Goal: Information Seeking & Learning: Learn about a topic

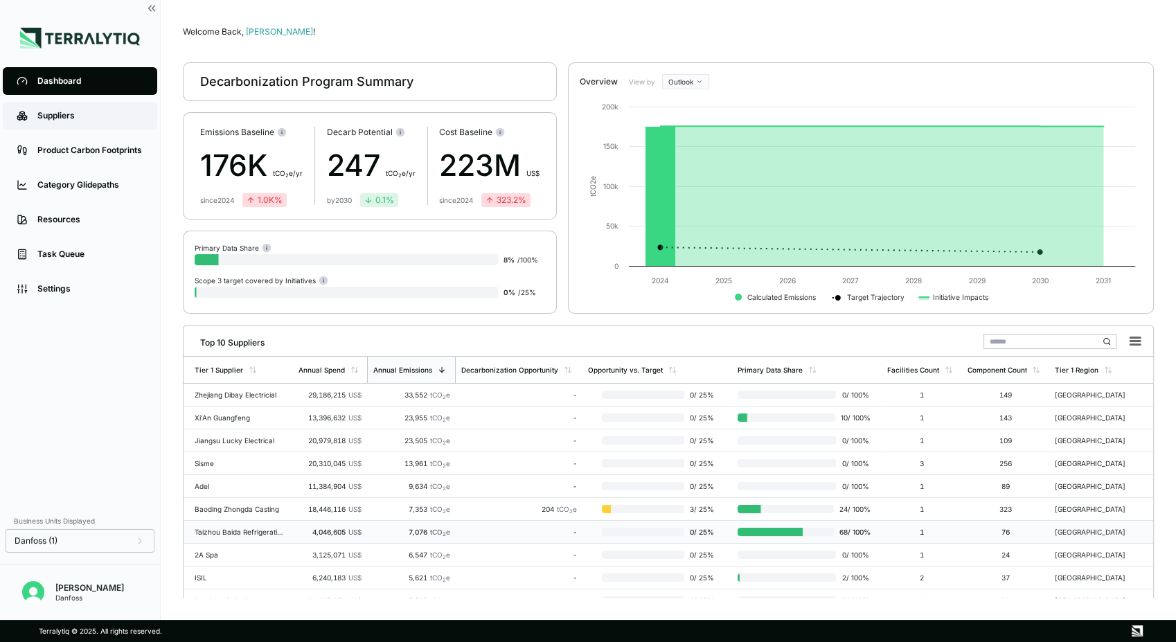
click at [73, 113] on div "Suppliers" at bounding box center [90, 115] width 106 height 11
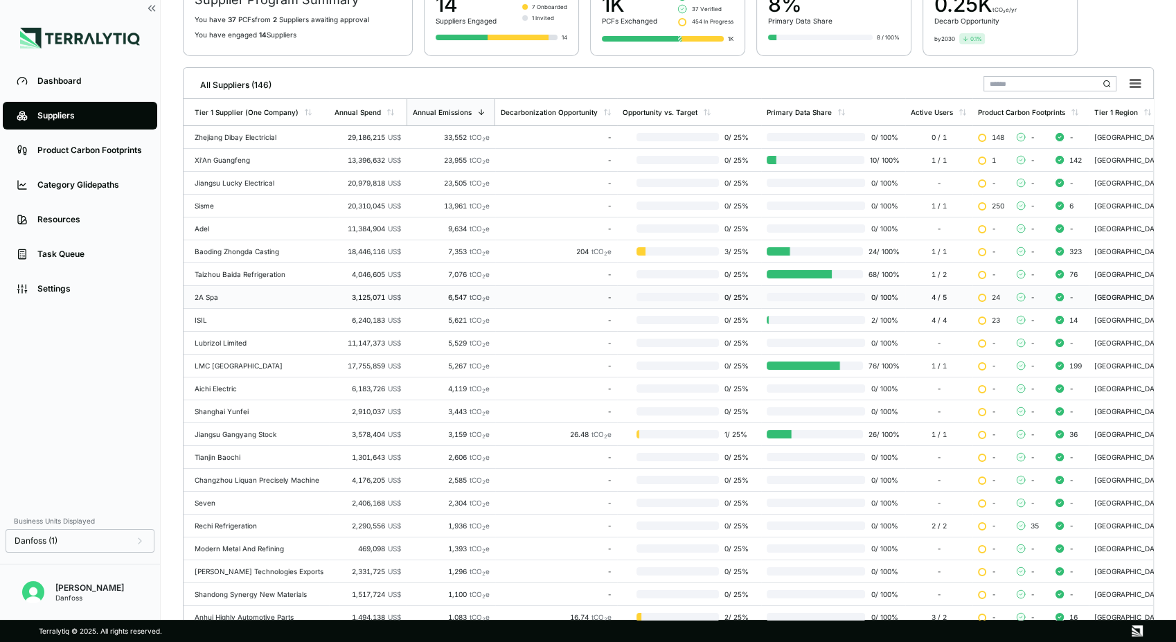
scroll to position [154, 0]
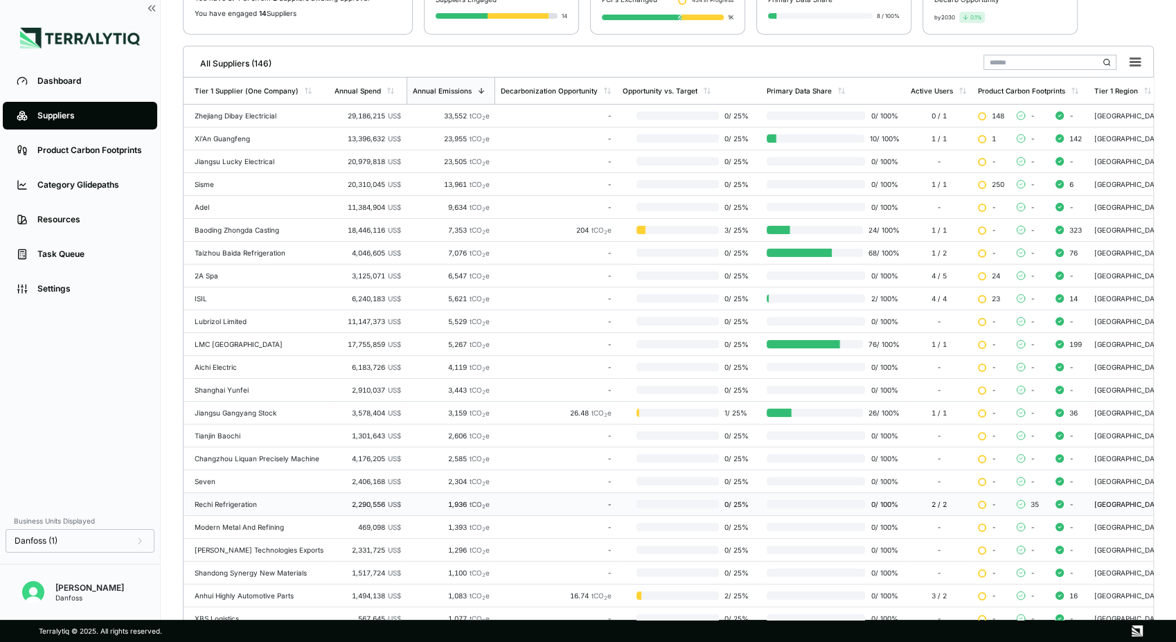
click at [248, 501] on div "Rechi Refrigeration" at bounding box center [259, 504] width 129 height 8
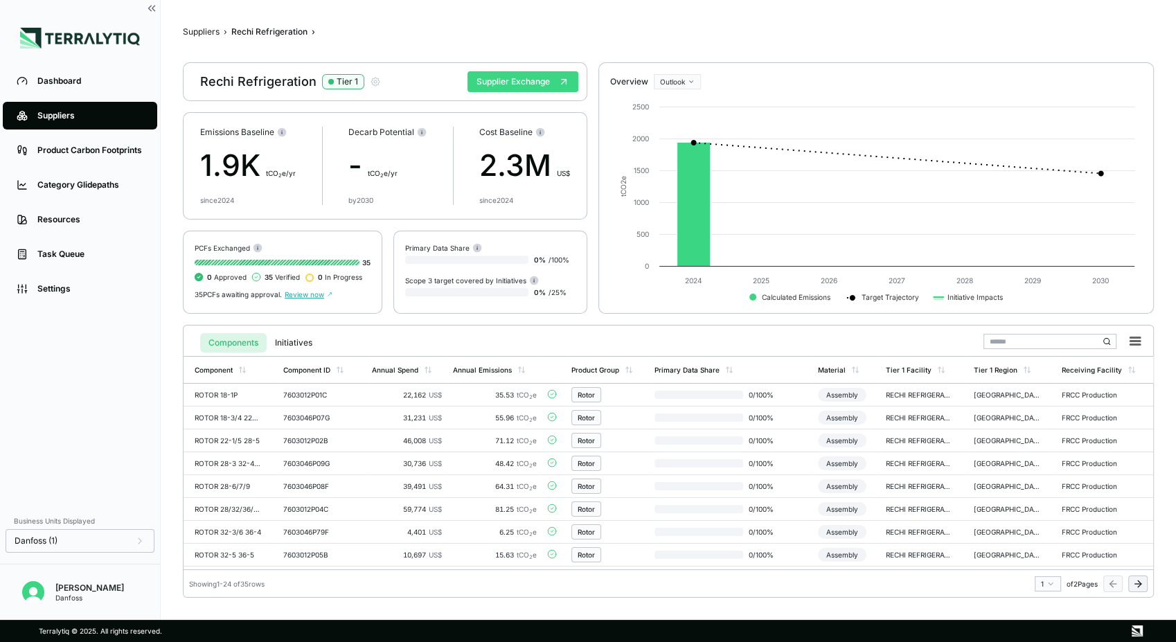
click at [532, 80] on button "Supplier Exchange" at bounding box center [522, 81] width 111 height 21
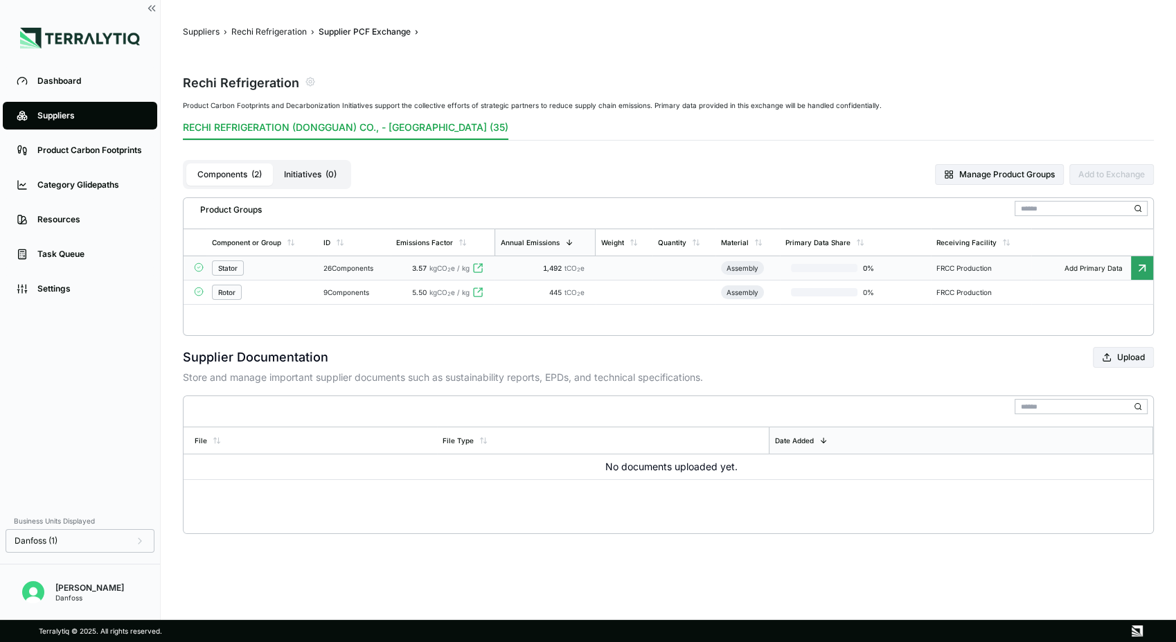
click at [298, 263] on div "Stator" at bounding box center [262, 267] width 100 height 15
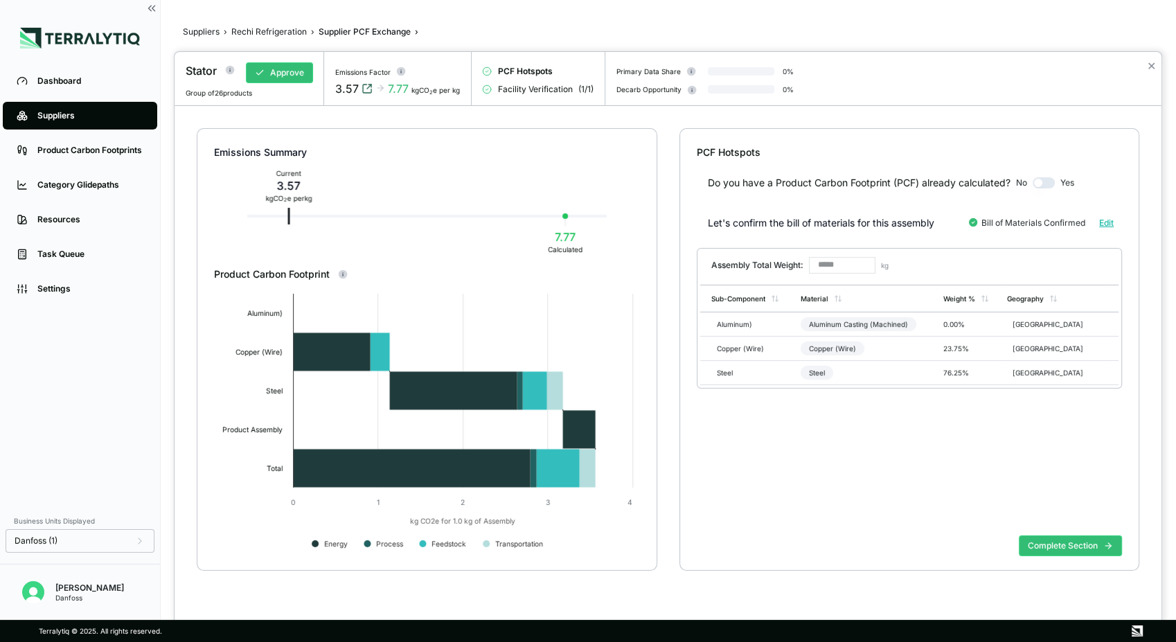
click at [370, 86] on icon "View audit trail" at bounding box center [366, 88] width 11 height 11
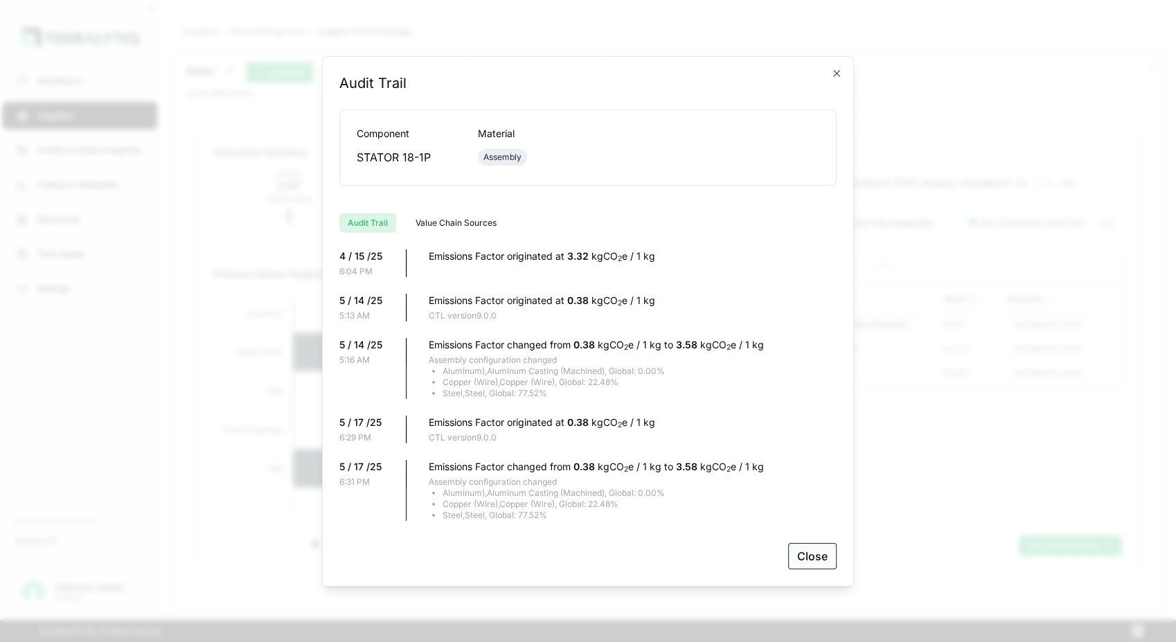
click at [805, 553] on button "Close" at bounding box center [812, 556] width 48 height 26
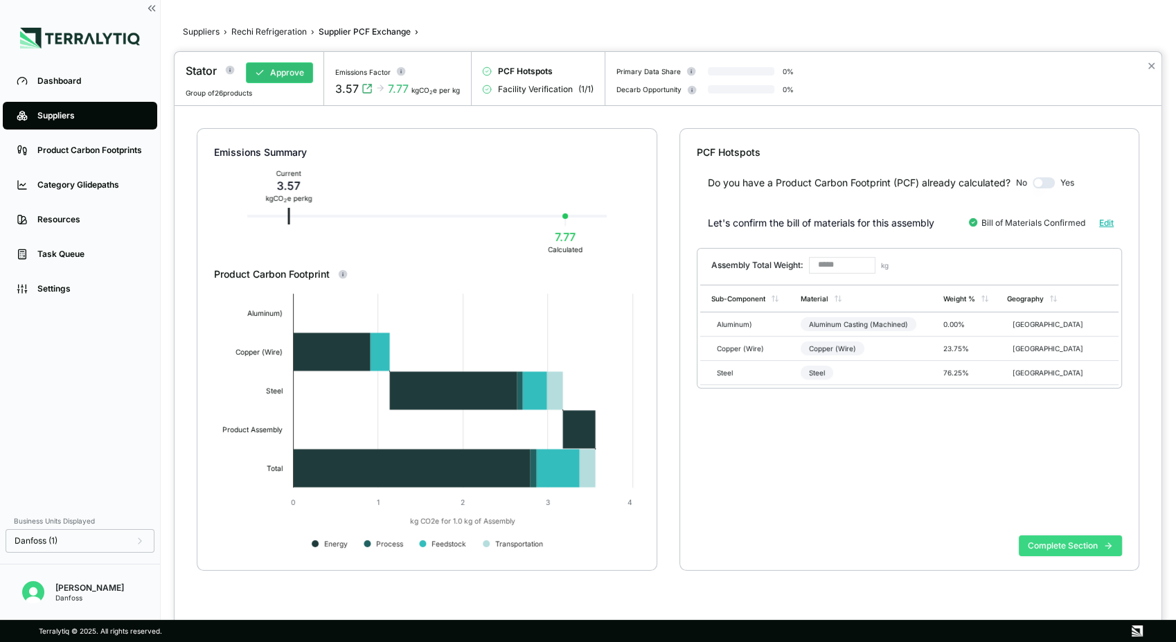
click at [1046, 550] on button "Complete Section" at bounding box center [1069, 545] width 103 height 21
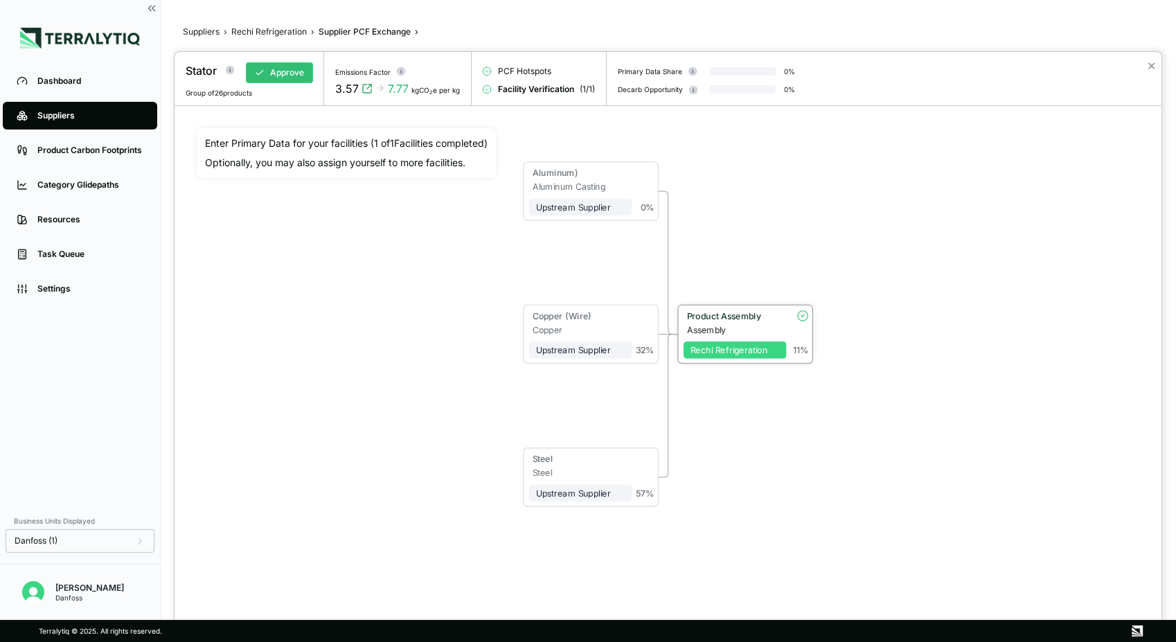
click at [744, 350] on div "Rechi Refrigeration" at bounding box center [734, 350] width 89 height 10
click at [736, 319] on div "Product Assembly" at bounding box center [733, 315] width 93 height 10
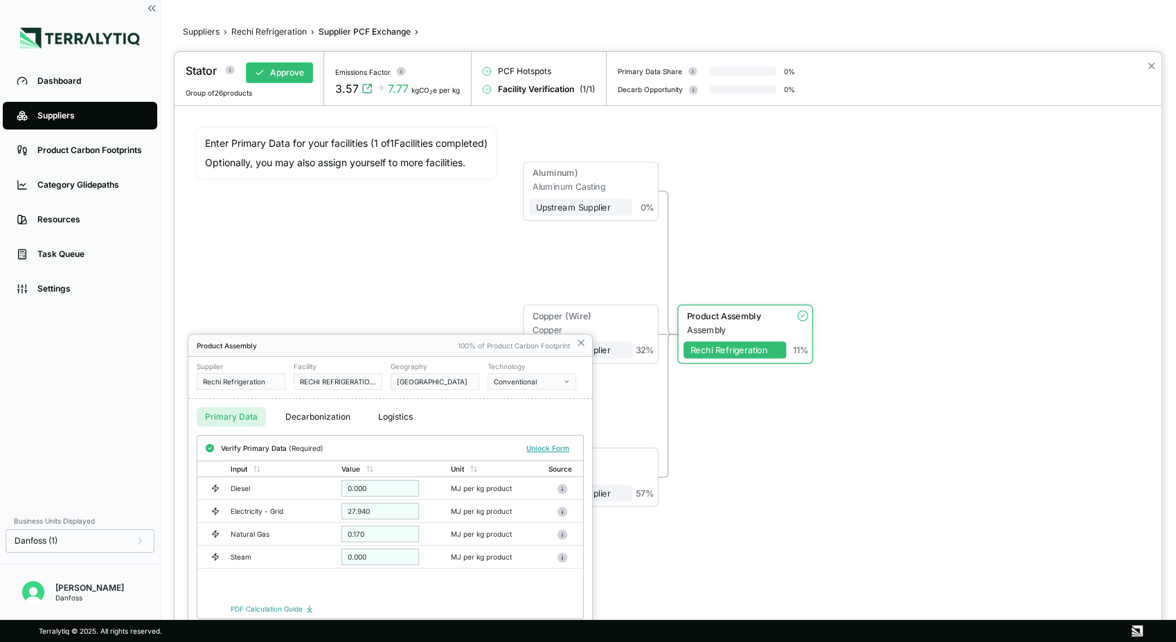
click at [304, 417] on button "Decarbonization" at bounding box center [318, 416] width 82 height 19
click at [232, 422] on button "Primary Data" at bounding box center [231, 416] width 69 height 19
drag, startPoint x: 407, startPoint y: 351, endPoint x: 426, endPoint y: 273, distance: 79.9
click at [426, 641] on div "Stator Approve Group of 26 products Emissions Factor 3.57 7.77 kgCO 2 e per kg …" at bounding box center [588, 642] width 1176 height 0
click at [579, 343] on icon at bounding box center [580, 342] width 11 height 11
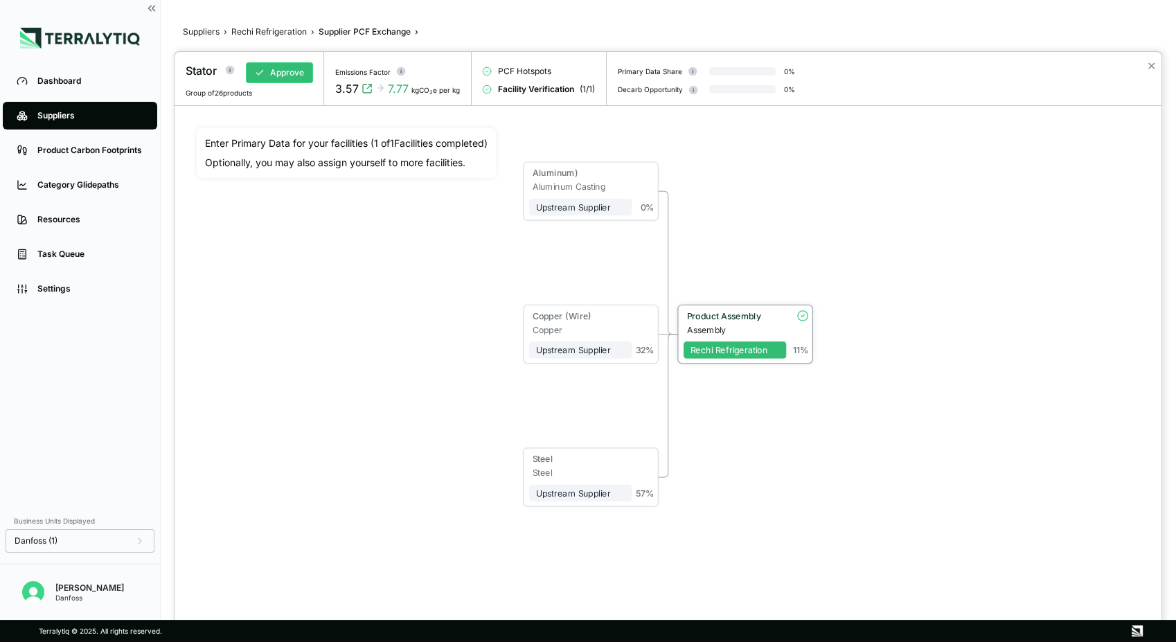
click at [714, 321] on div "Product Assembly" at bounding box center [731, 317] width 96 height 14
click at [714, 321] on div "Product Assembly" at bounding box center [731, 316] width 96 height 14
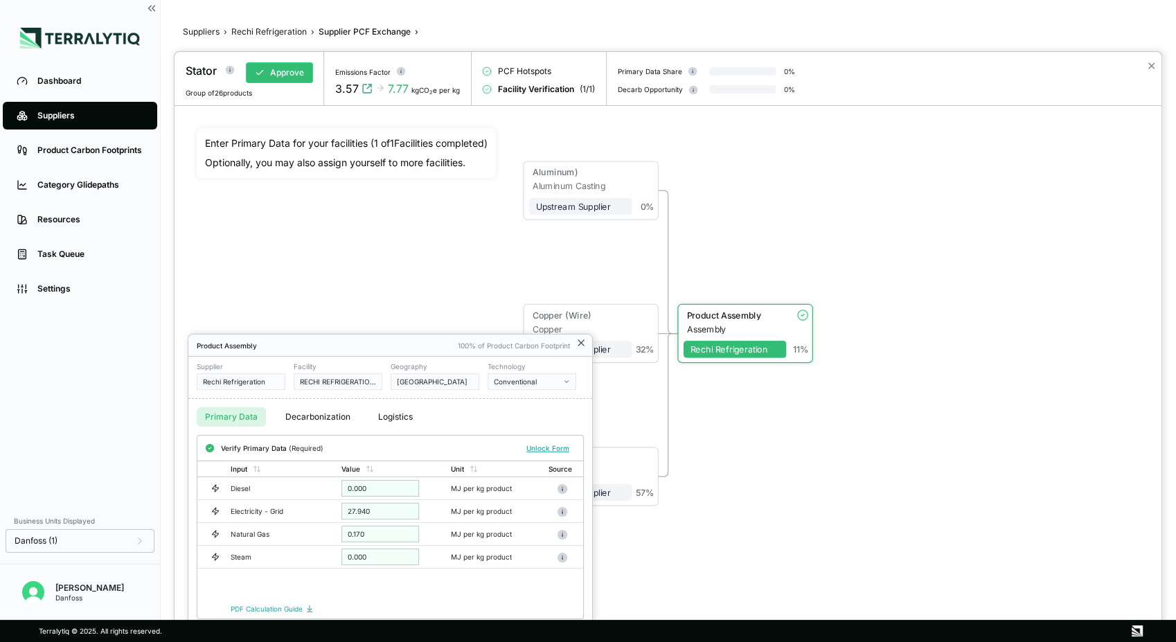
click at [582, 346] on icon at bounding box center [580, 342] width 11 height 11
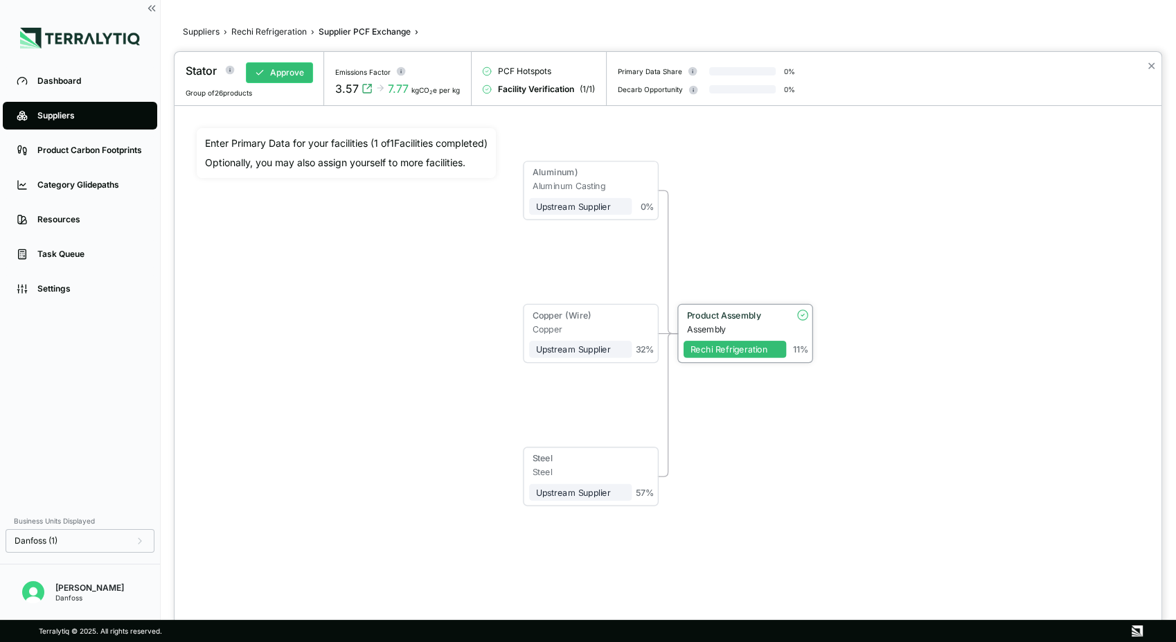
click at [716, 314] on div "Product Assembly" at bounding box center [733, 314] width 93 height 10
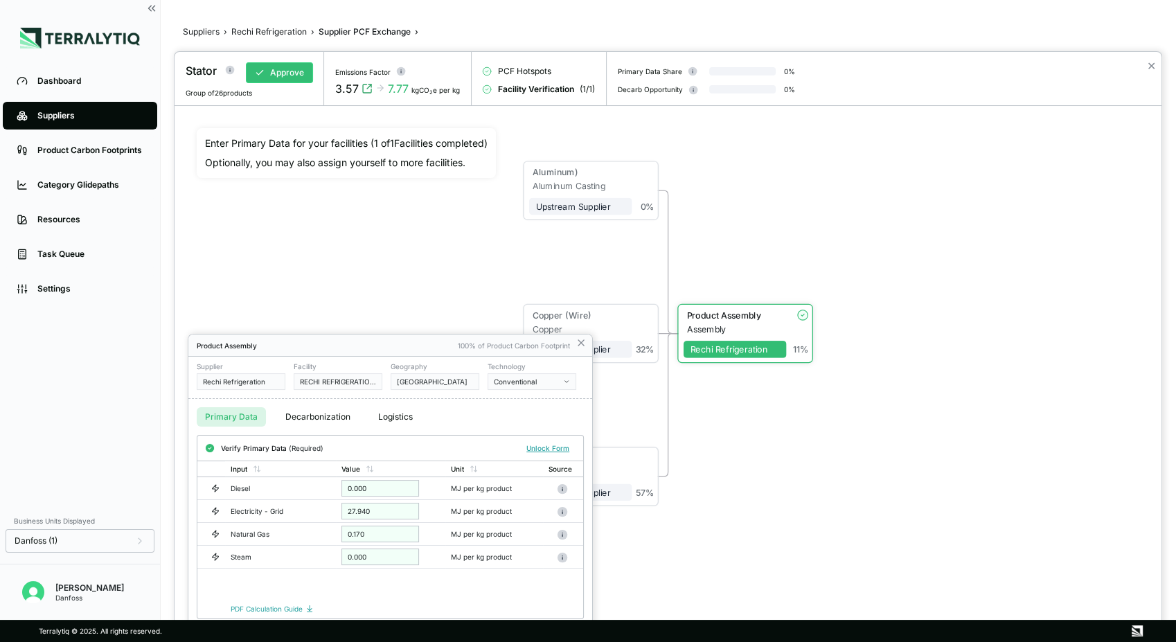
drag, startPoint x: 579, startPoint y: 346, endPoint x: 577, endPoint y: 339, distance: 7.5
click at [580, 346] on icon at bounding box center [580, 342] width 11 height 11
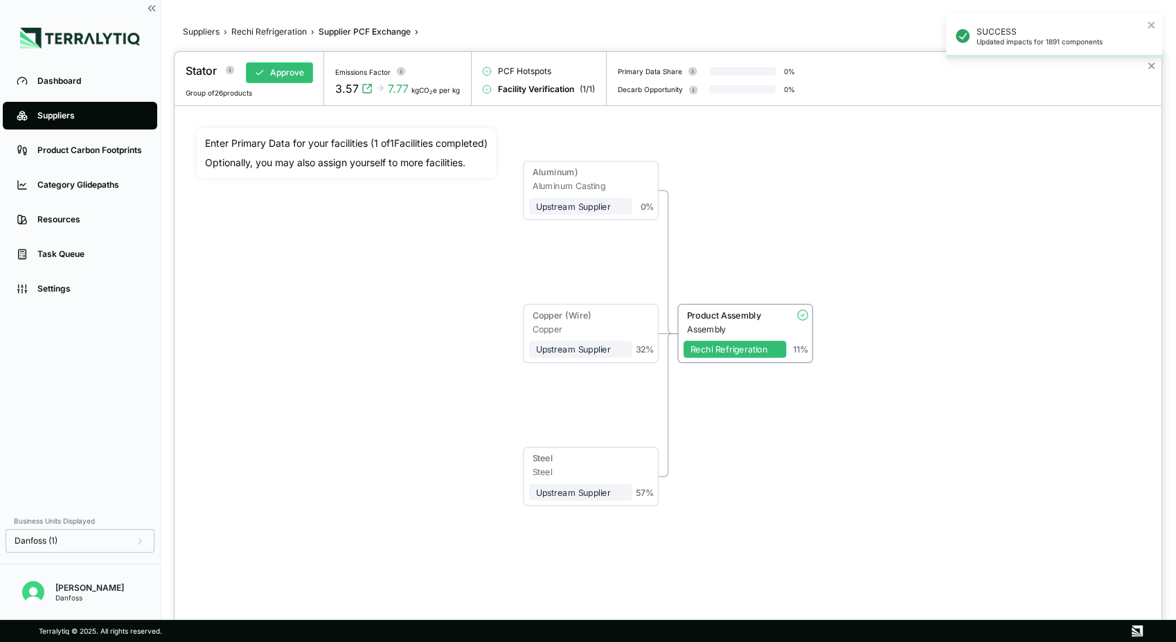
click at [255, 33] on div at bounding box center [588, 321] width 1176 height 642
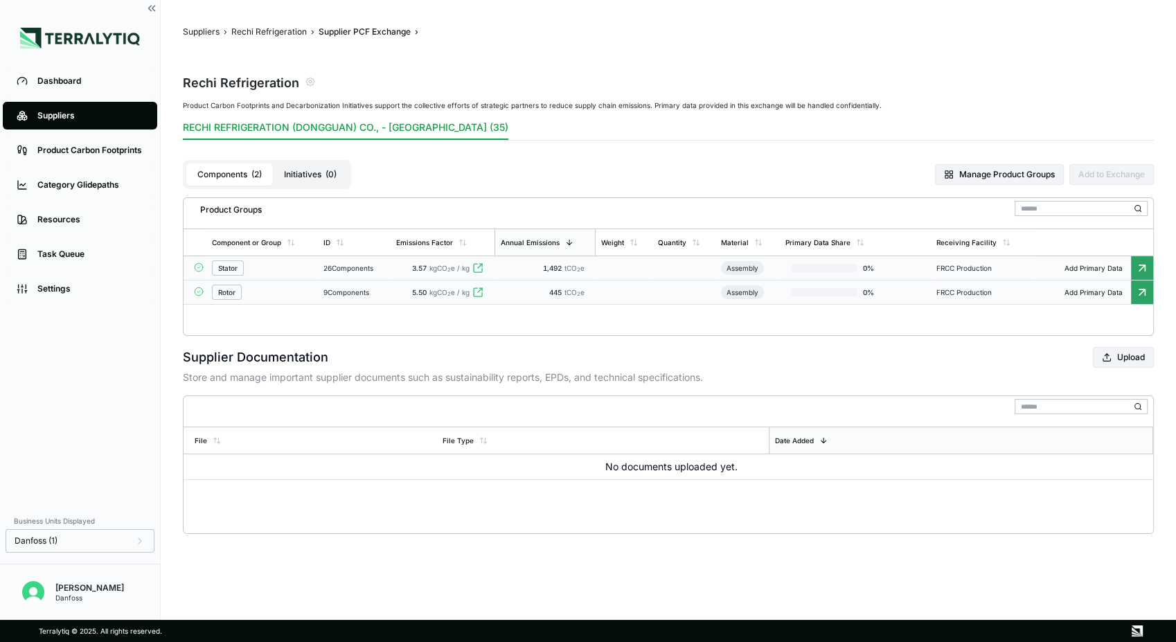
click at [264, 296] on div "Rotor" at bounding box center [262, 292] width 100 height 15
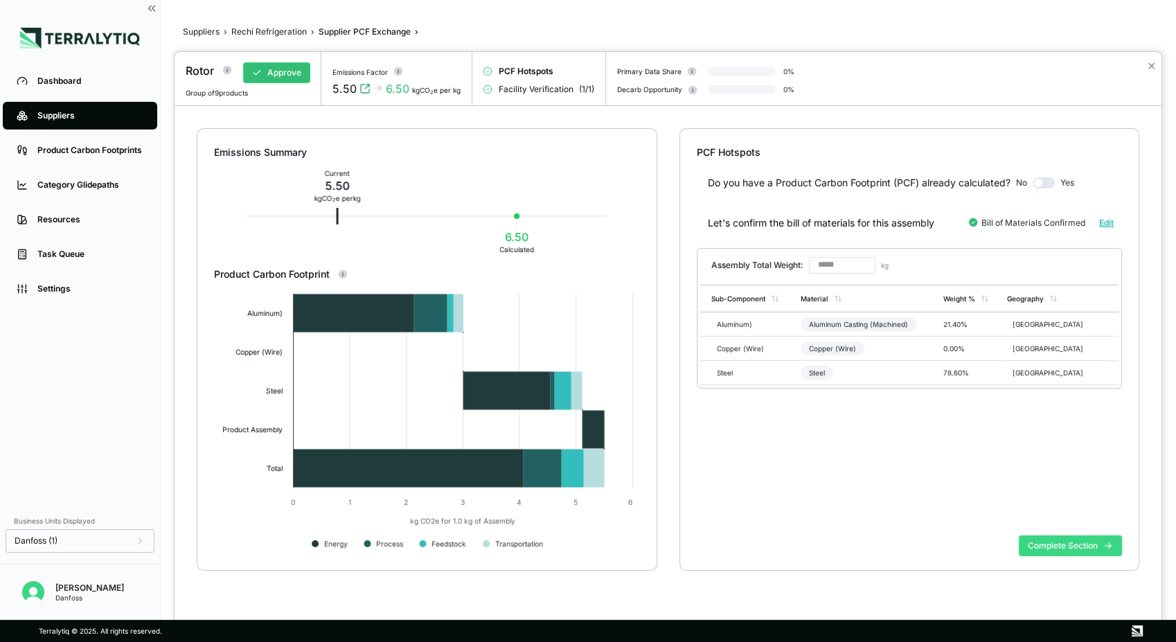
click at [1063, 547] on button "Complete Section" at bounding box center [1069, 545] width 103 height 21
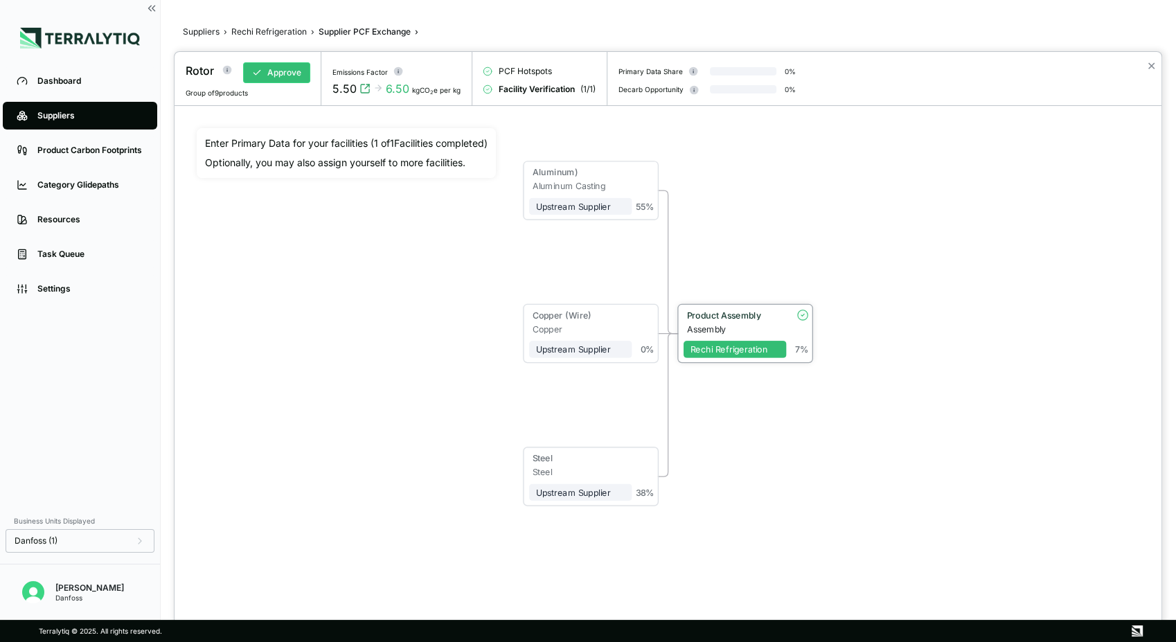
click at [717, 315] on div "Product Assembly" at bounding box center [733, 314] width 93 height 10
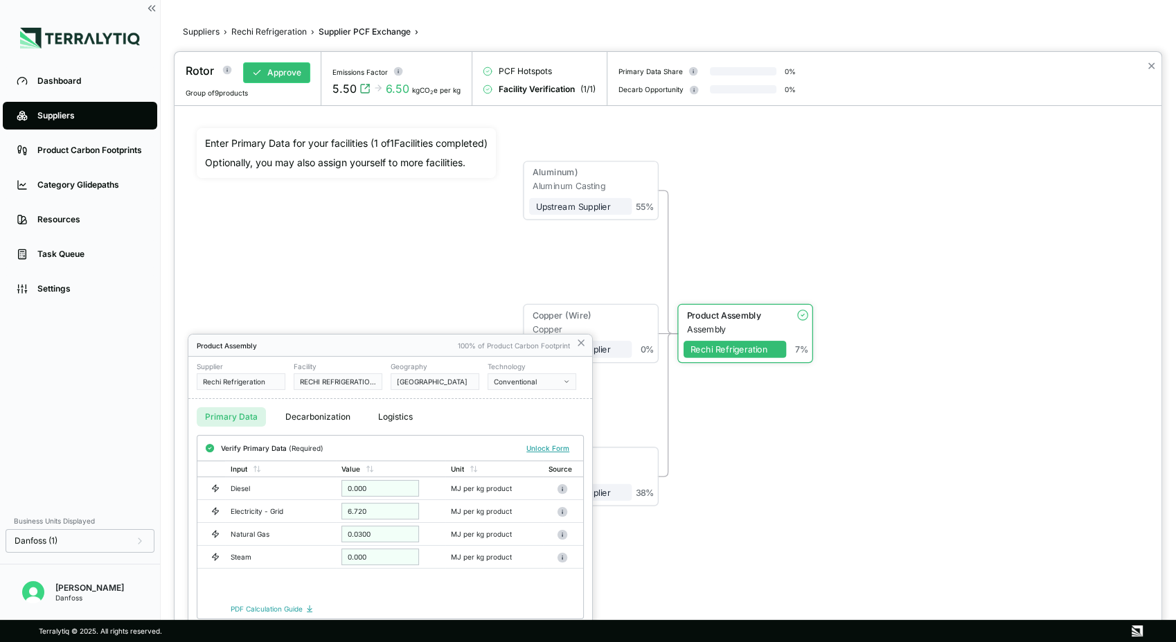
click at [293, 34] on div at bounding box center [588, 321] width 1176 height 642
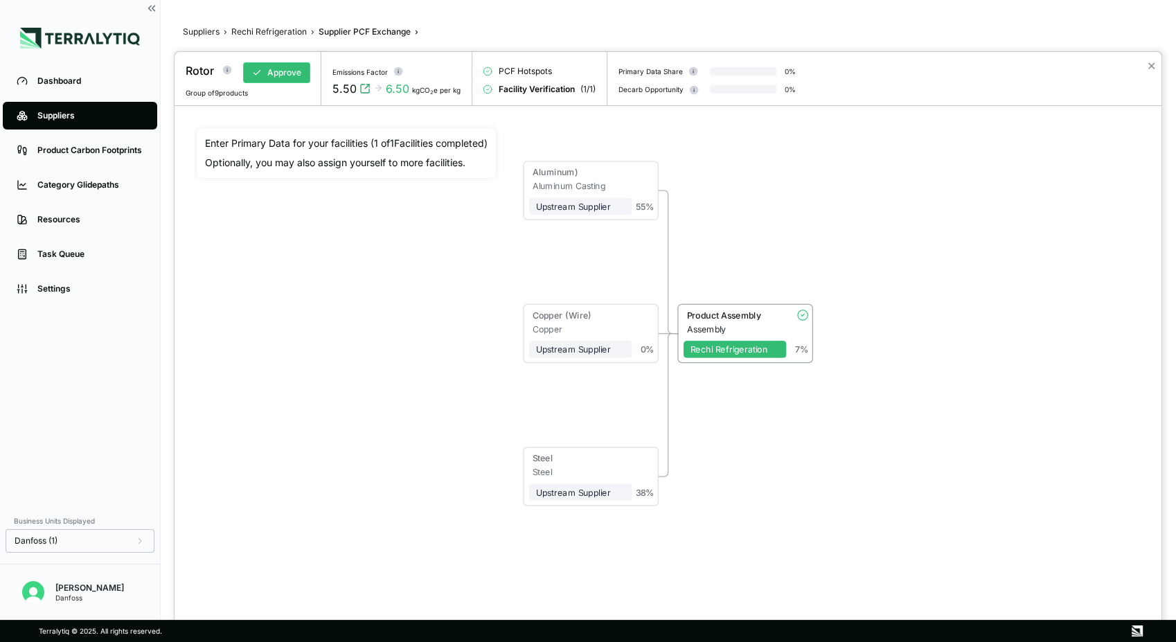
click at [289, 32] on div at bounding box center [588, 321] width 1176 height 642
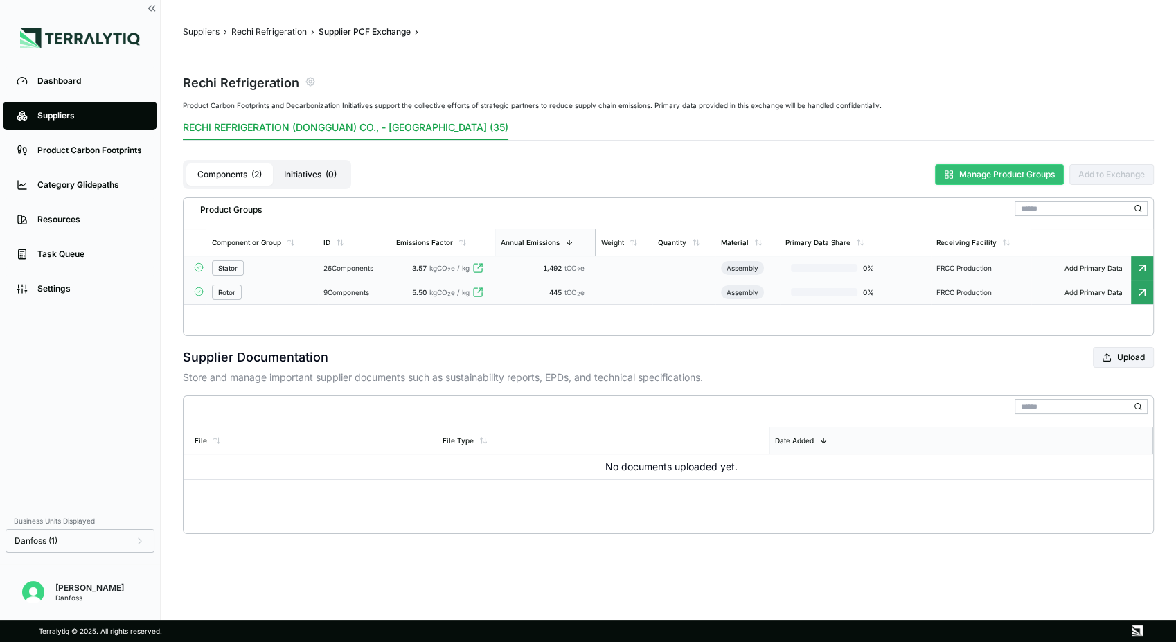
click at [986, 174] on button "Manage Product Groups" at bounding box center [999, 174] width 129 height 21
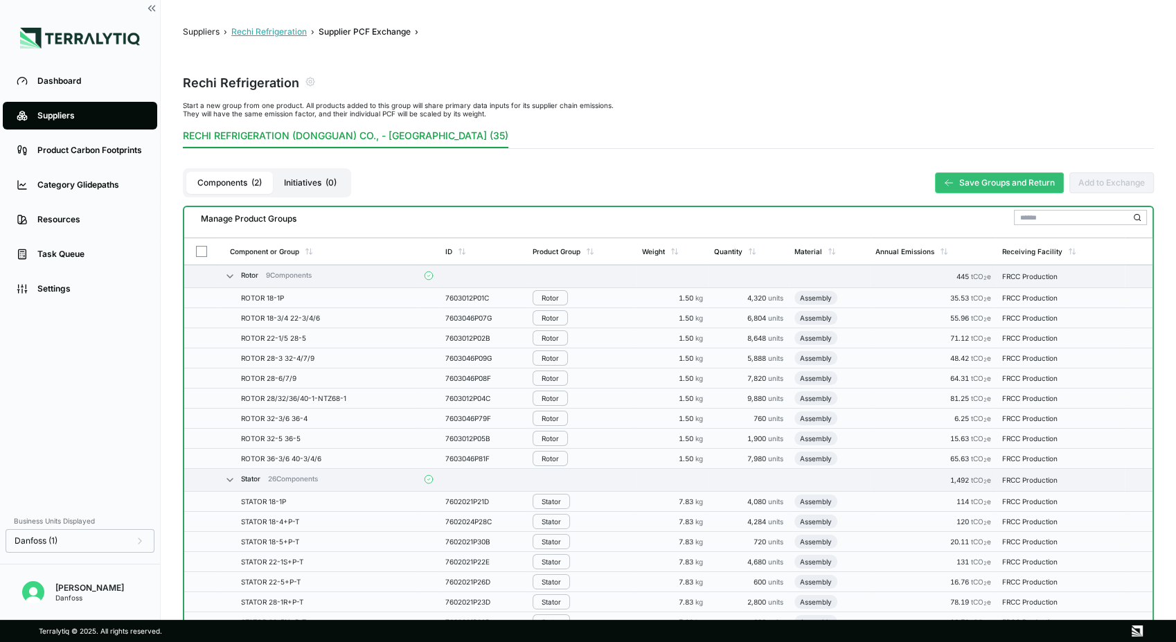
click at [280, 30] on button "Rechi Refrigeration" at bounding box center [268, 31] width 75 height 11
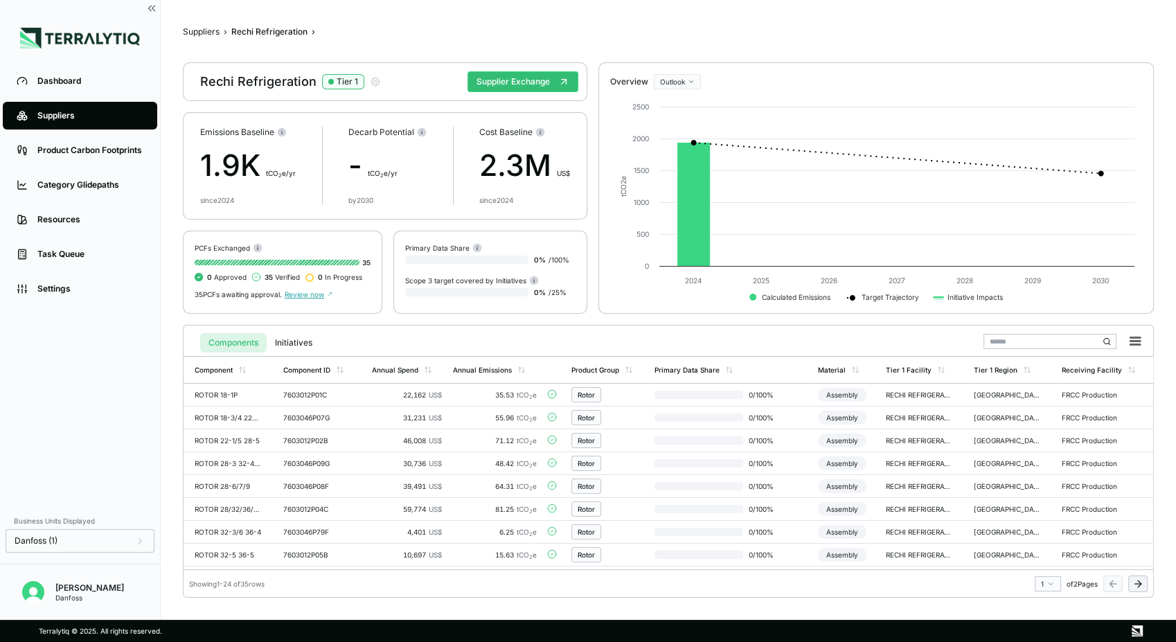
click at [66, 118] on div "Suppliers" at bounding box center [90, 115] width 106 height 11
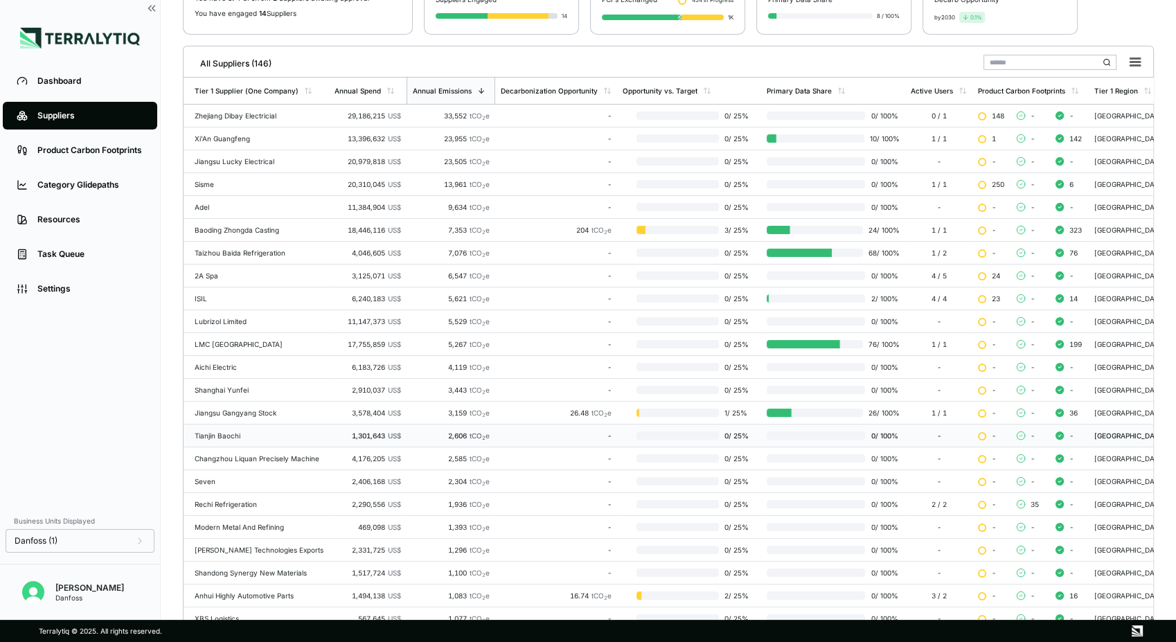
scroll to position [221, 0]
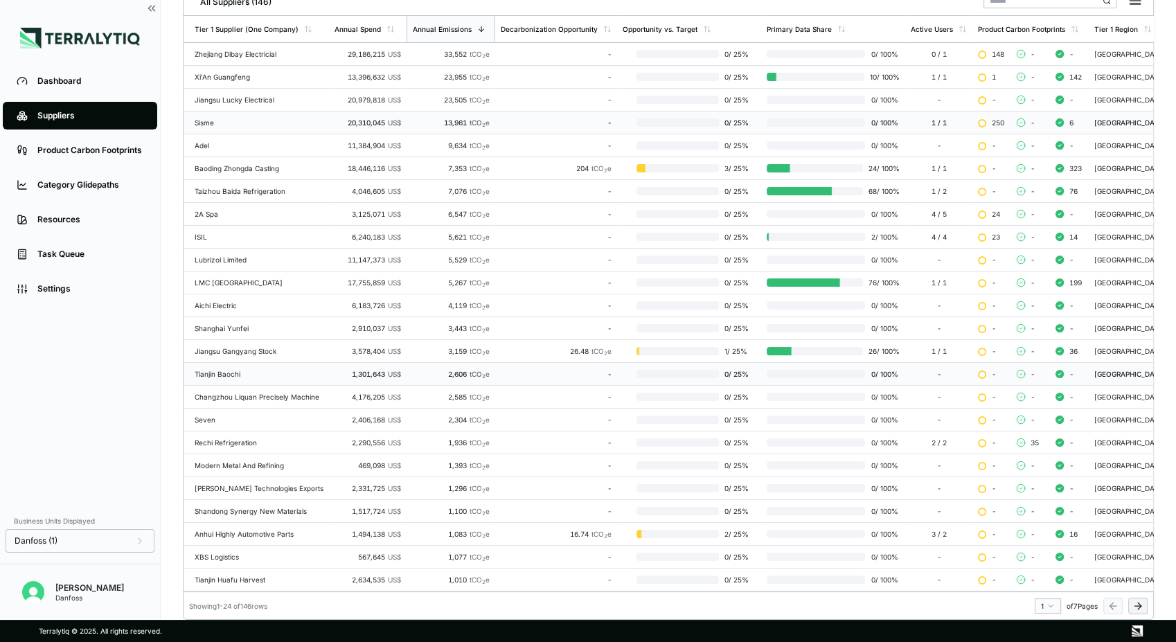
click at [243, 118] on div "Sisme" at bounding box center [259, 122] width 129 height 8
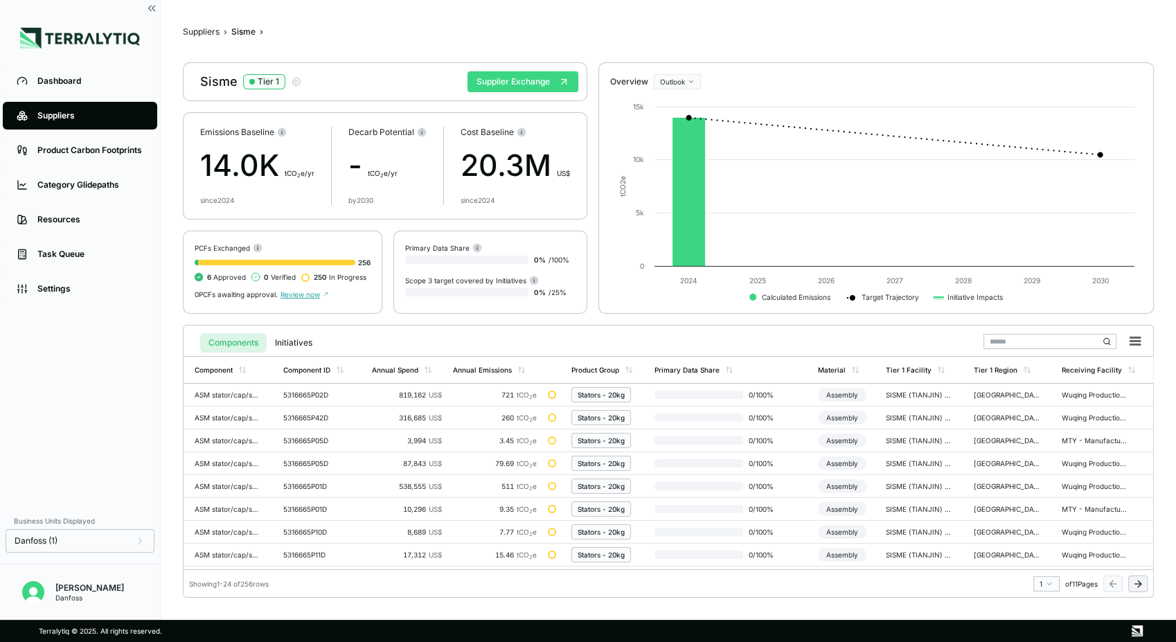
click at [494, 81] on button "Supplier Exchange" at bounding box center [522, 81] width 111 height 21
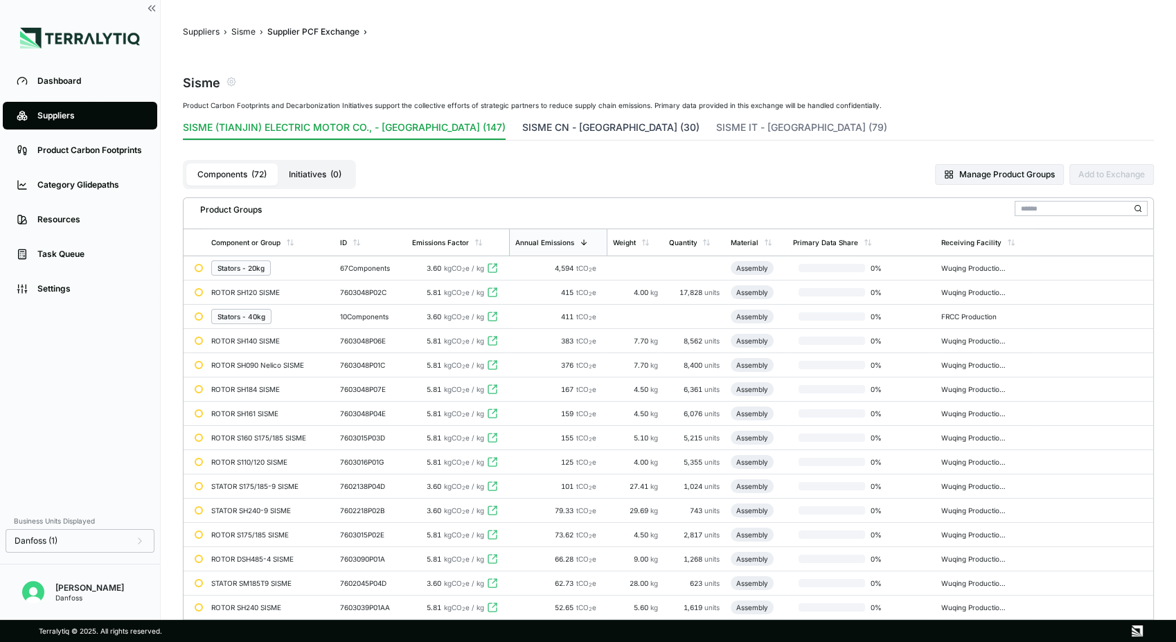
click at [522, 125] on button "SISME CN - [GEOGRAPHIC_DATA] (30)" at bounding box center [610, 129] width 177 height 19
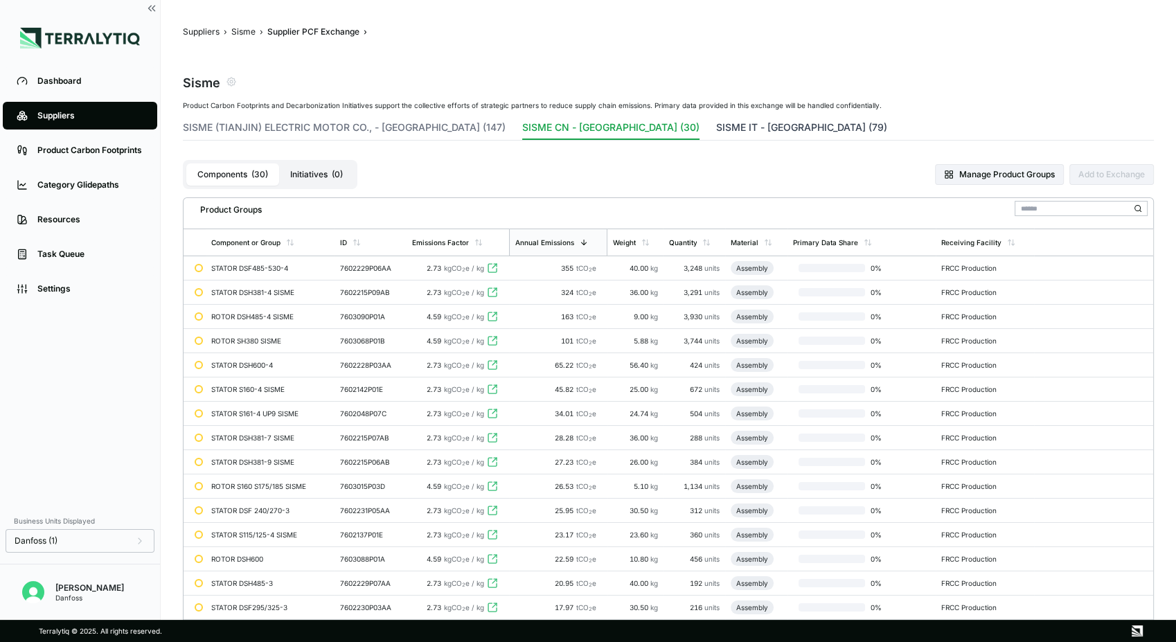
click at [716, 129] on button "SISME IT - [GEOGRAPHIC_DATA] (79)" at bounding box center [801, 129] width 171 height 19
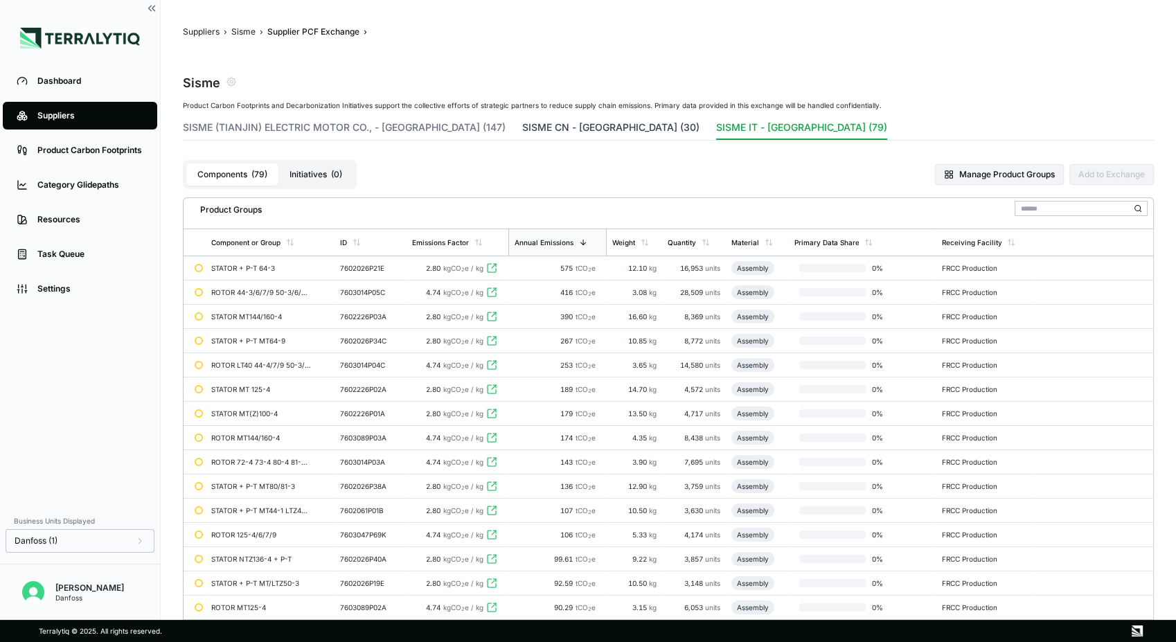
click at [522, 123] on button "SISME CN - [GEOGRAPHIC_DATA] (30)" at bounding box center [610, 129] width 177 height 19
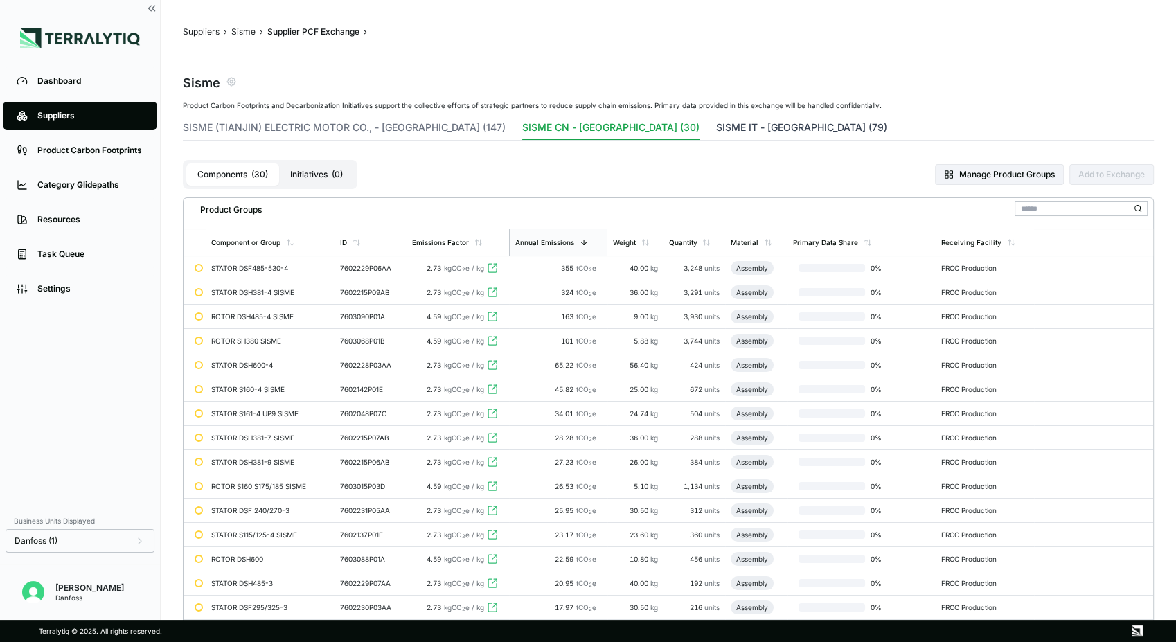
click at [716, 126] on button "SISME IT - [GEOGRAPHIC_DATA] (79)" at bounding box center [801, 129] width 171 height 19
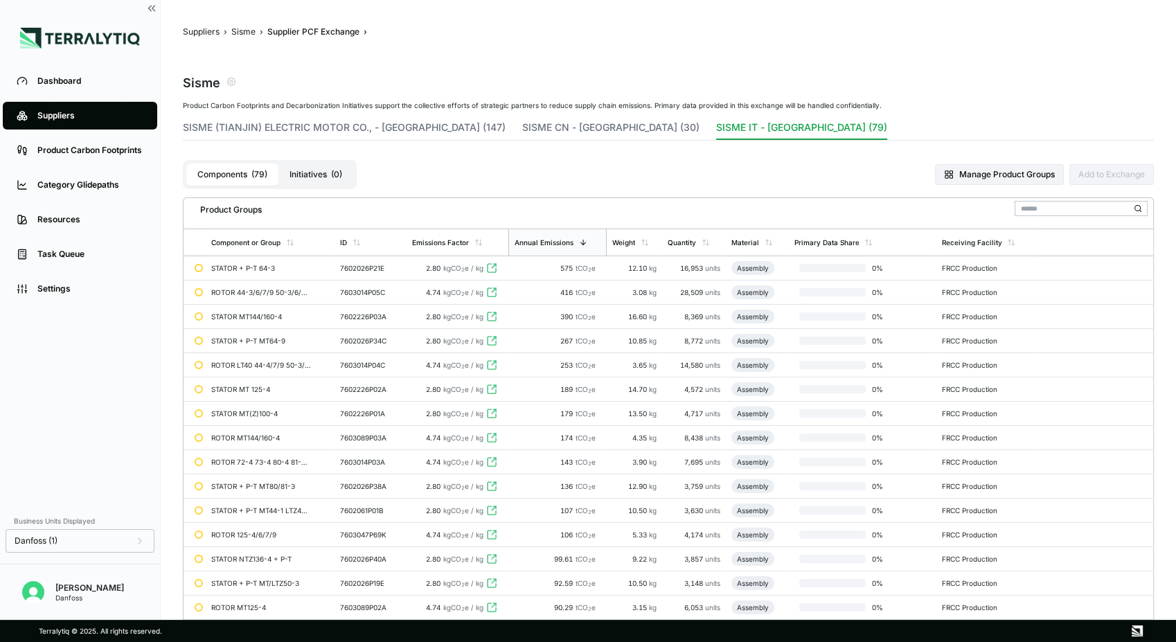
click at [449, 267] on span "kgCO 2 e / kg" at bounding box center [463, 268] width 40 height 8
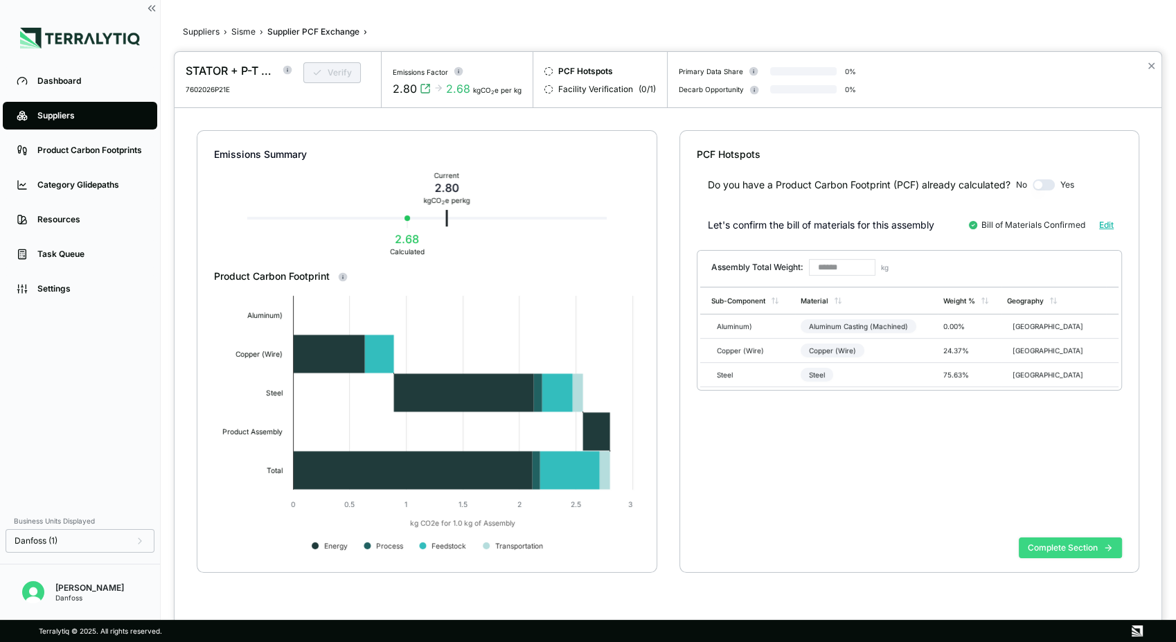
click at [1053, 545] on button "Complete Section" at bounding box center [1069, 547] width 103 height 21
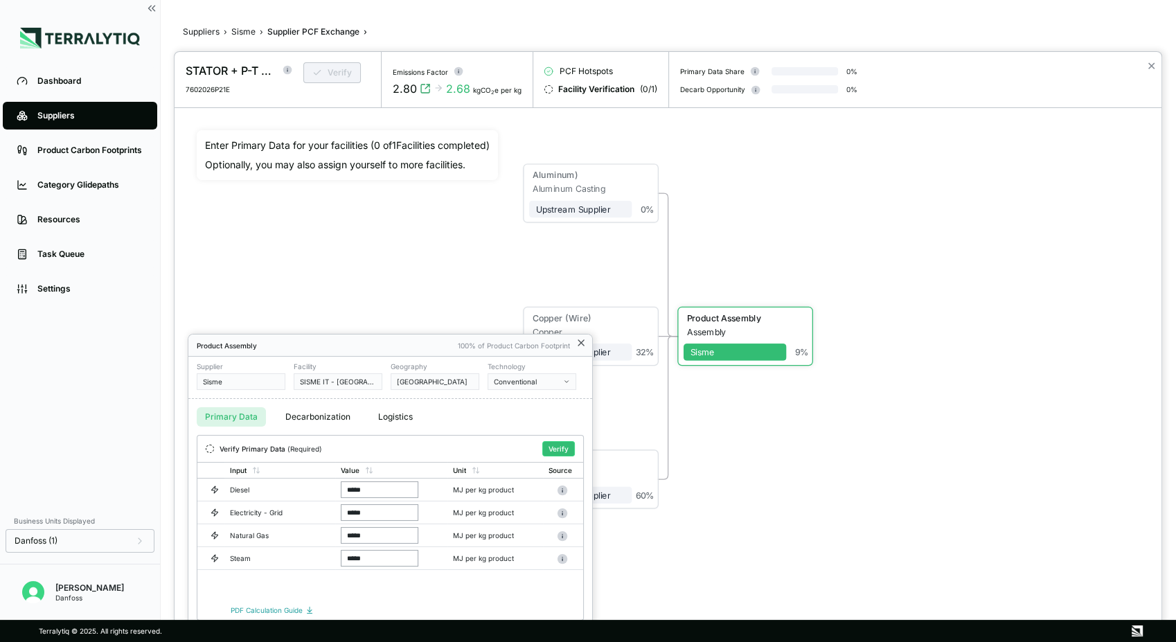
click at [580, 341] on icon at bounding box center [581, 343] width 6 height 6
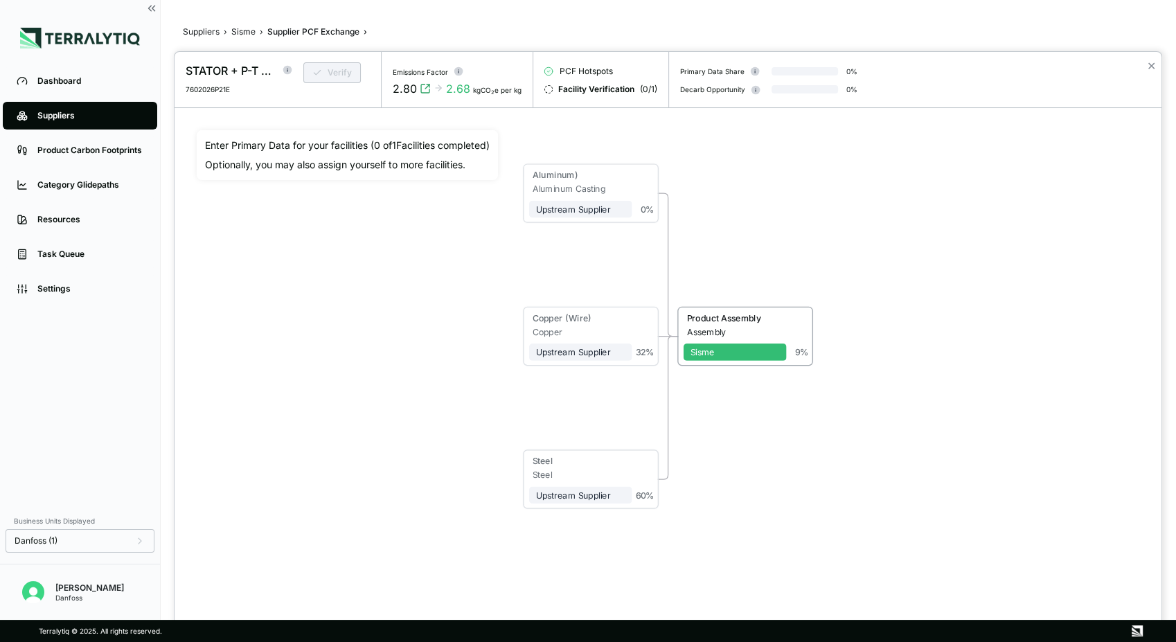
click at [246, 26] on div at bounding box center [588, 321] width 1176 height 642
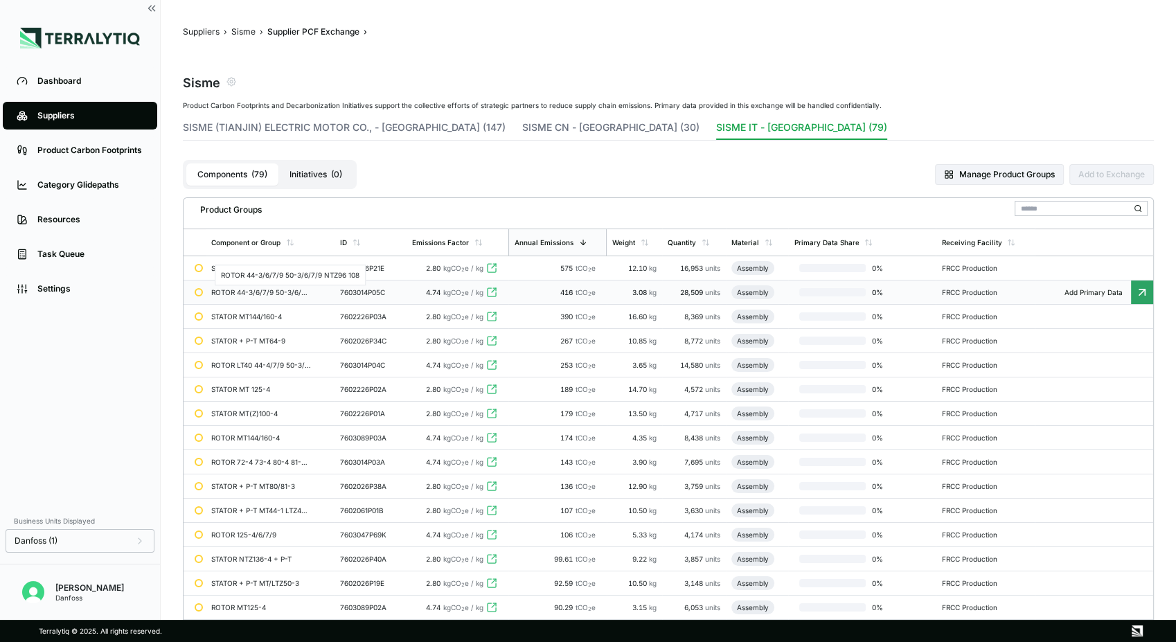
click at [294, 290] on div "ROTOR 44-3/6/7/9 50-3/6/7/9 NTZ96 108" at bounding box center [261, 292] width 100 height 8
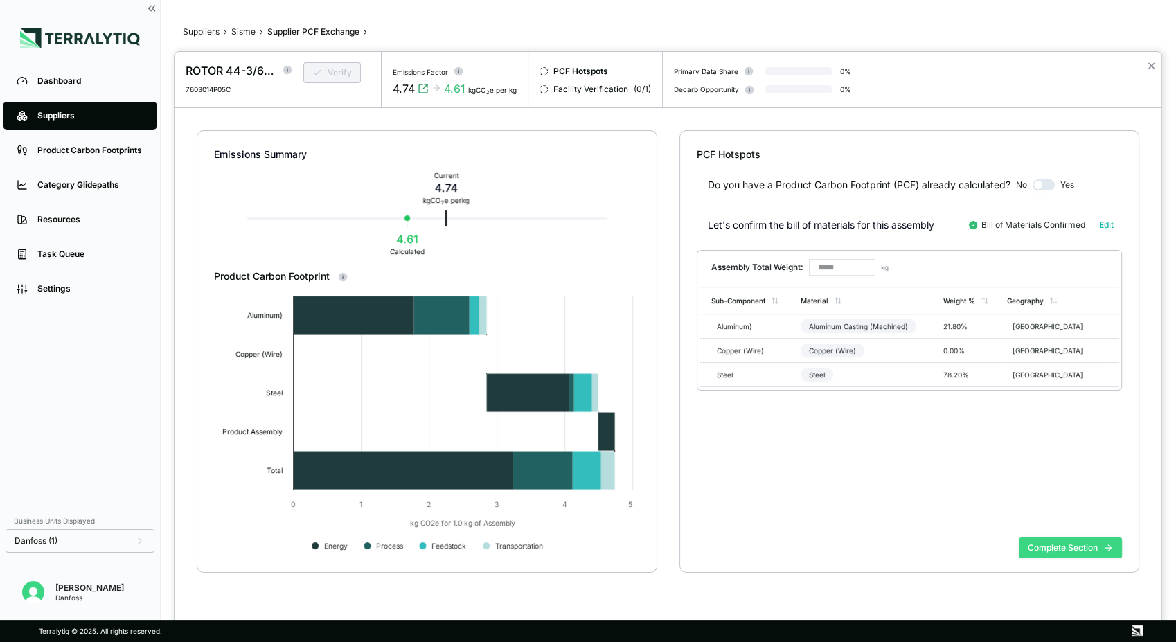
click at [1051, 546] on button "Complete Section" at bounding box center [1069, 547] width 103 height 21
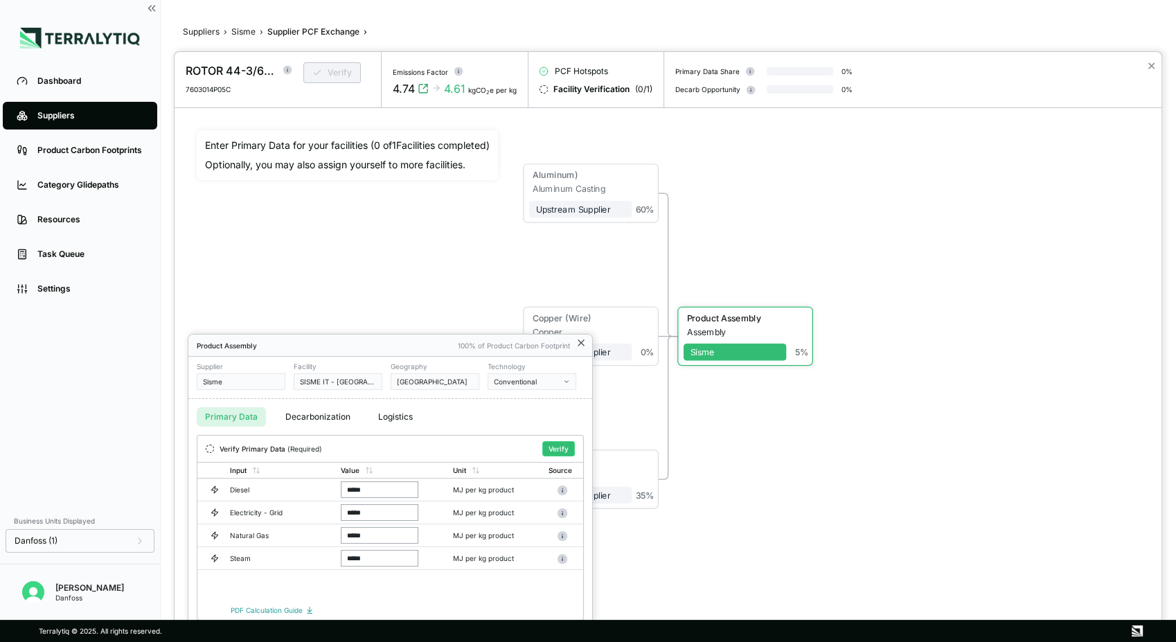
click at [581, 344] on icon at bounding box center [580, 342] width 11 height 11
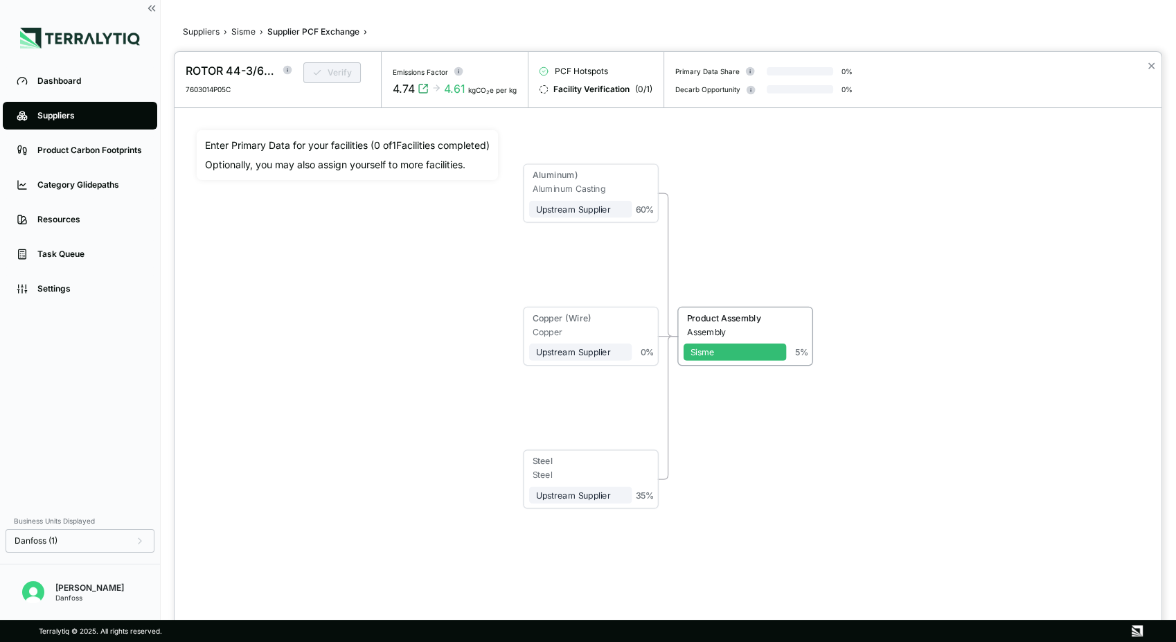
click at [243, 35] on div at bounding box center [588, 321] width 1176 height 642
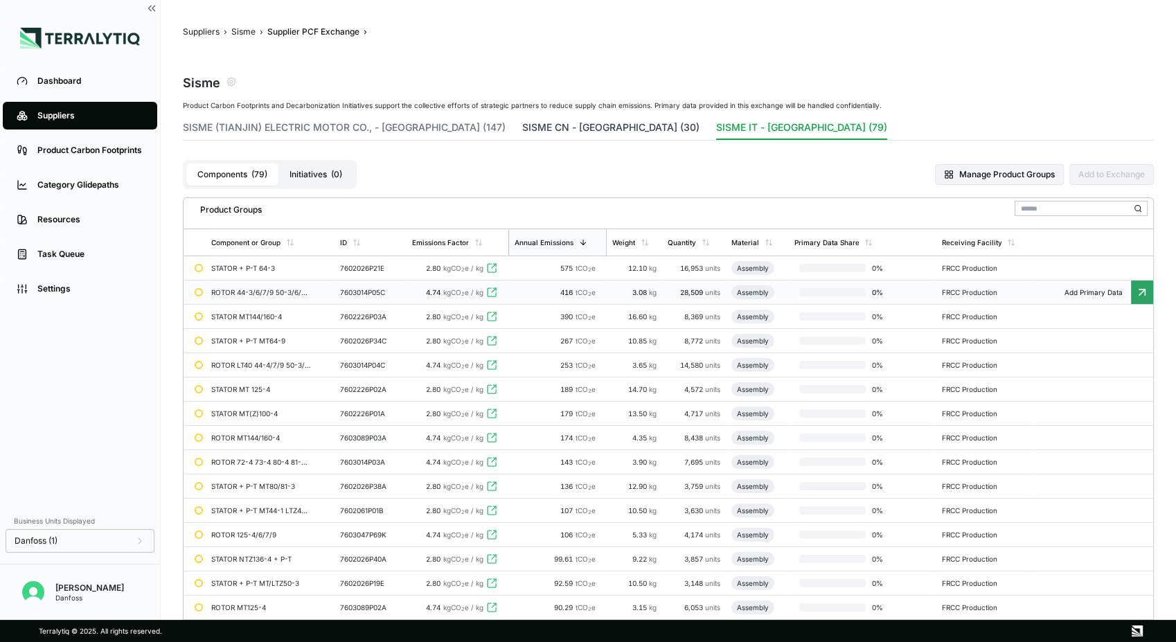
click at [522, 125] on button "SISME CN - [GEOGRAPHIC_DATA] (30)" at bounding box center [610, 129] width 177 height 19
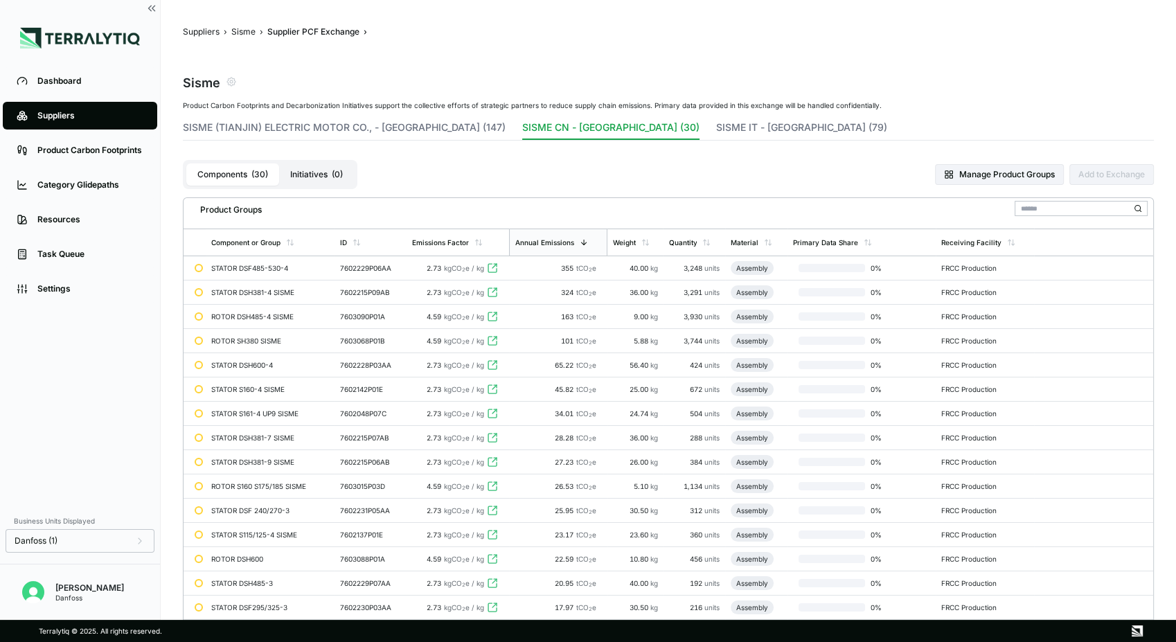
click at [285, 269] on div "STATOR DSF485-530-4" at bounding box center [261, 268] width 100 height 8
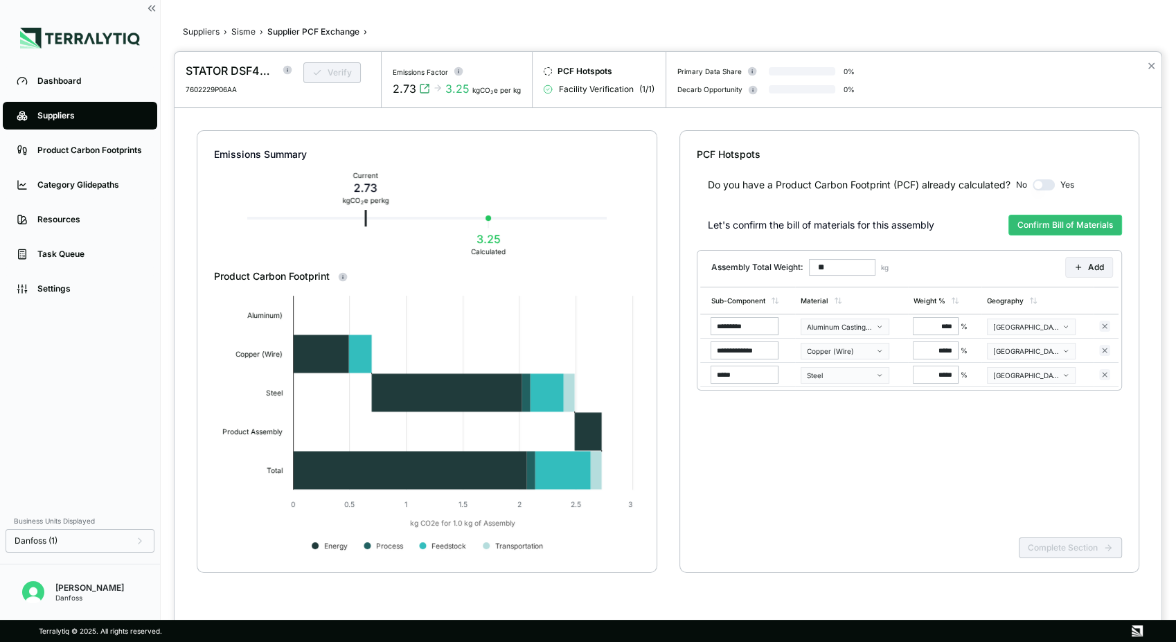
click at [984, 487] on div "**********" at bounding box center [908, 346] width 425 height 370
click at [903, 450] on div "**********" at bounding box center [908, 346] width 425 height 370
click at [1062, 546] on div "Complete Section" at bounding box center [908, 559] width 425 height 54
click at [1036, 462] on div "**********" at bounding box center [908, 346] width 425 height 370
click at [908, 494] on div "**********" at bounding box center [908, 346] width 425 height 370
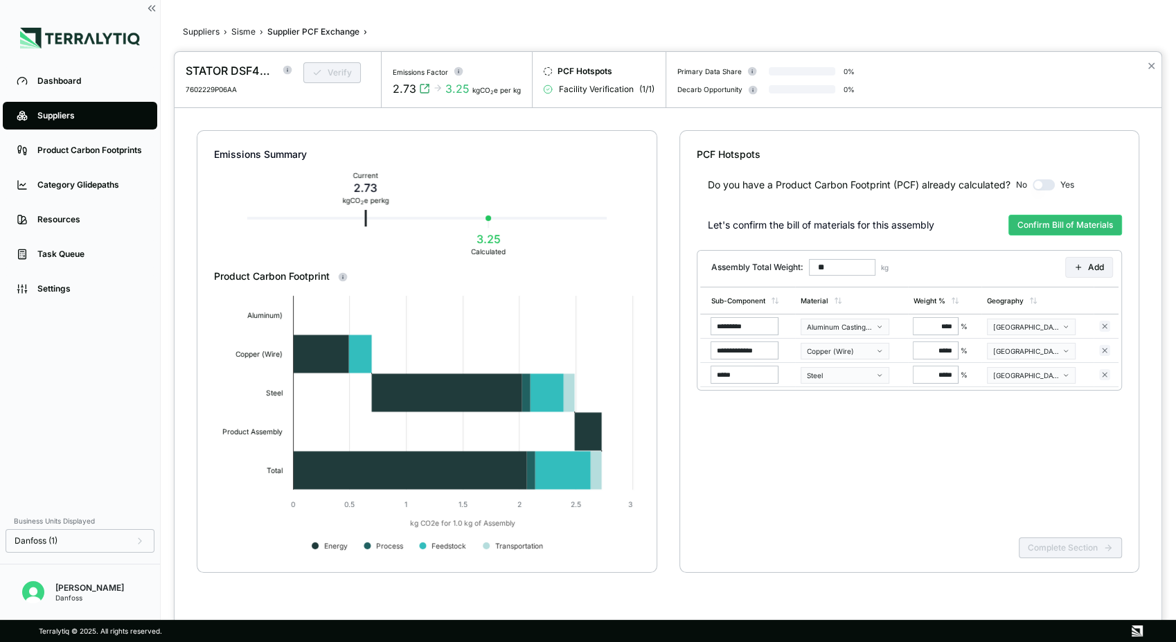
click at [953, 464] on div "**********" at bounding box center [908, 346] width 425 height 370
click at [240, 26] on div at bounding box center [588, 321] width 1176 height 642
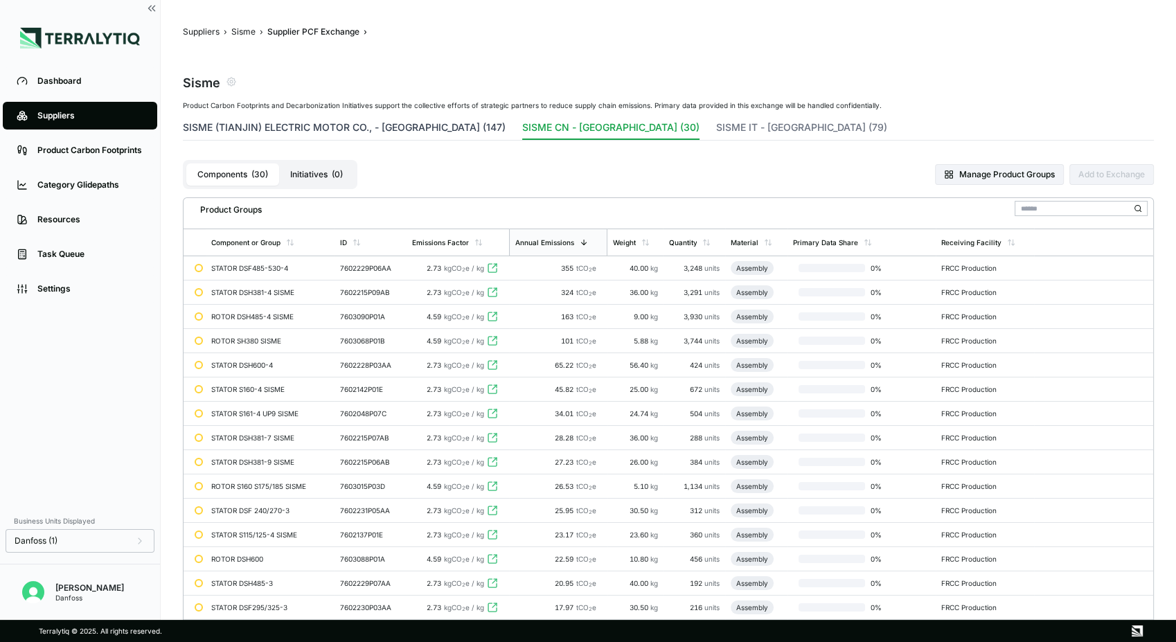
click at [377, 128] on button "SISME (TIANJIN) ELECTRIC MOTOR CO., - [GEOGRAPHIC_DATA] (147)" at bounding box center [344, 129] width 323 height 19
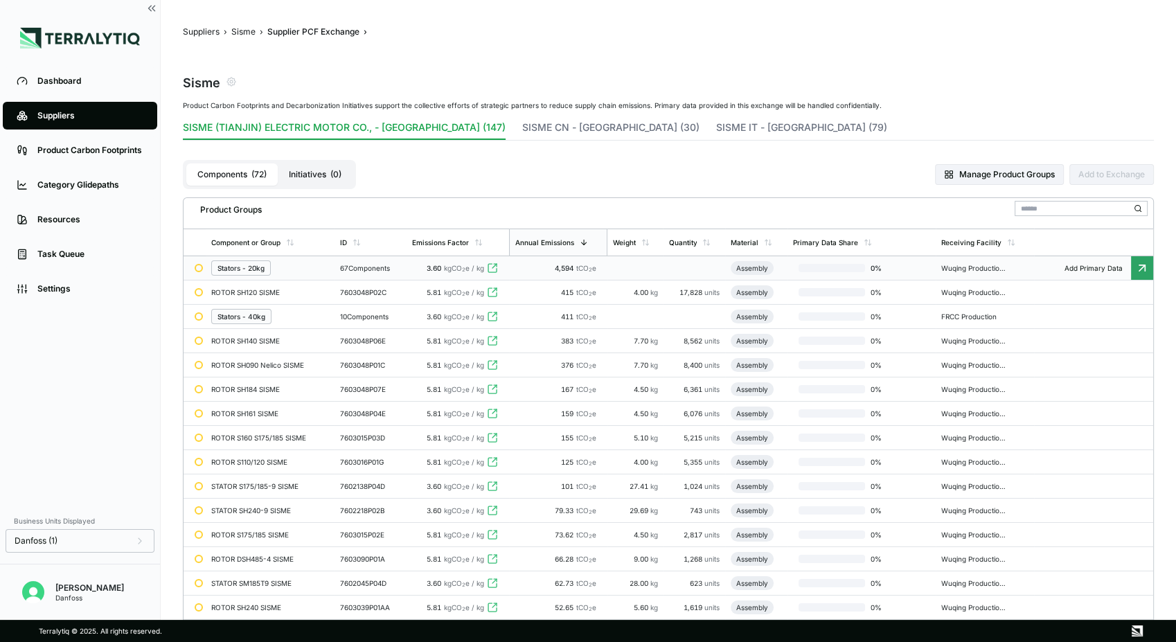
click at [256, 268] on div "Stators - 20kg" at bounding box center [240, 268] width 47 height 8
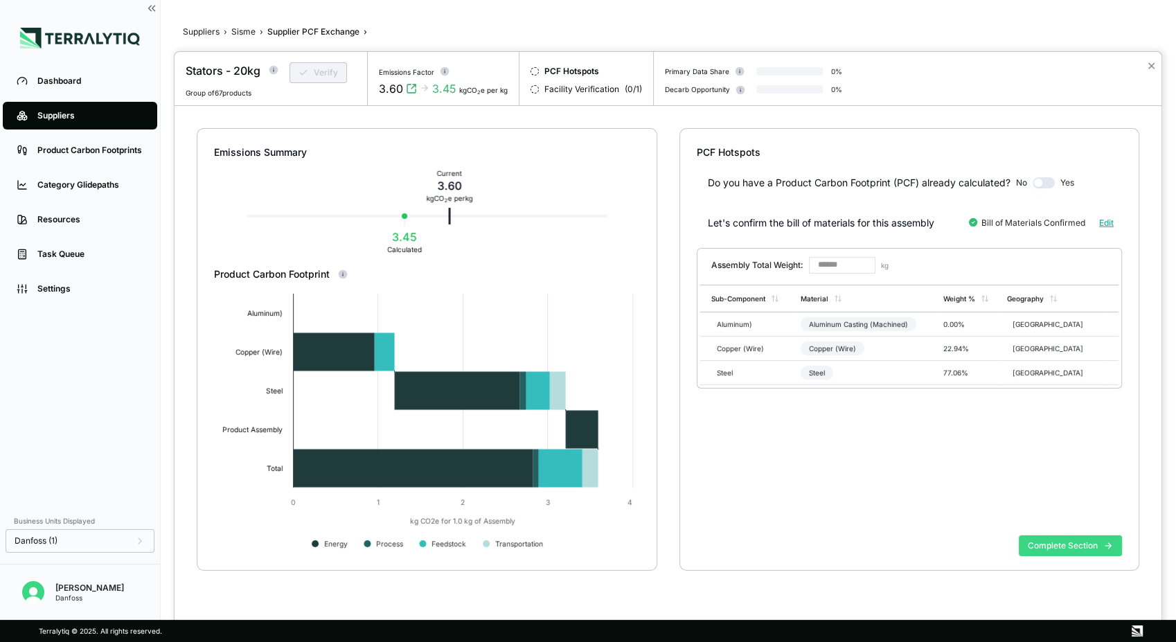
click at [1076, 537] on button "Complete Section" at bounding box center [1069, 545] width 103 height 21
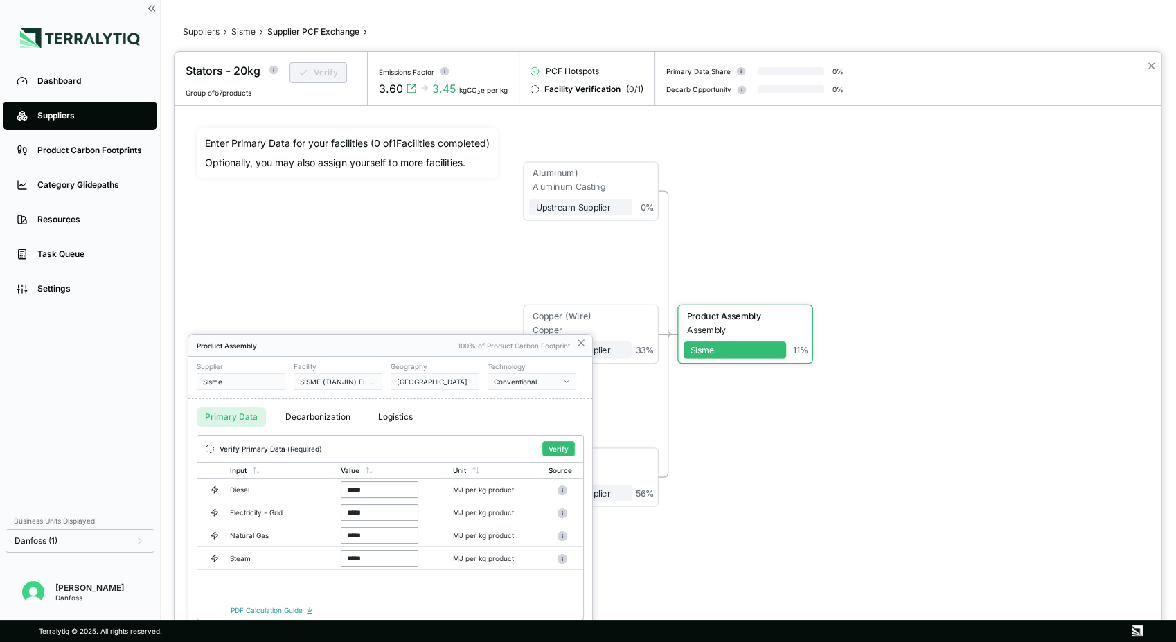
click at [847, 521] on div at bounding box center [667, 347] width 987 height 590
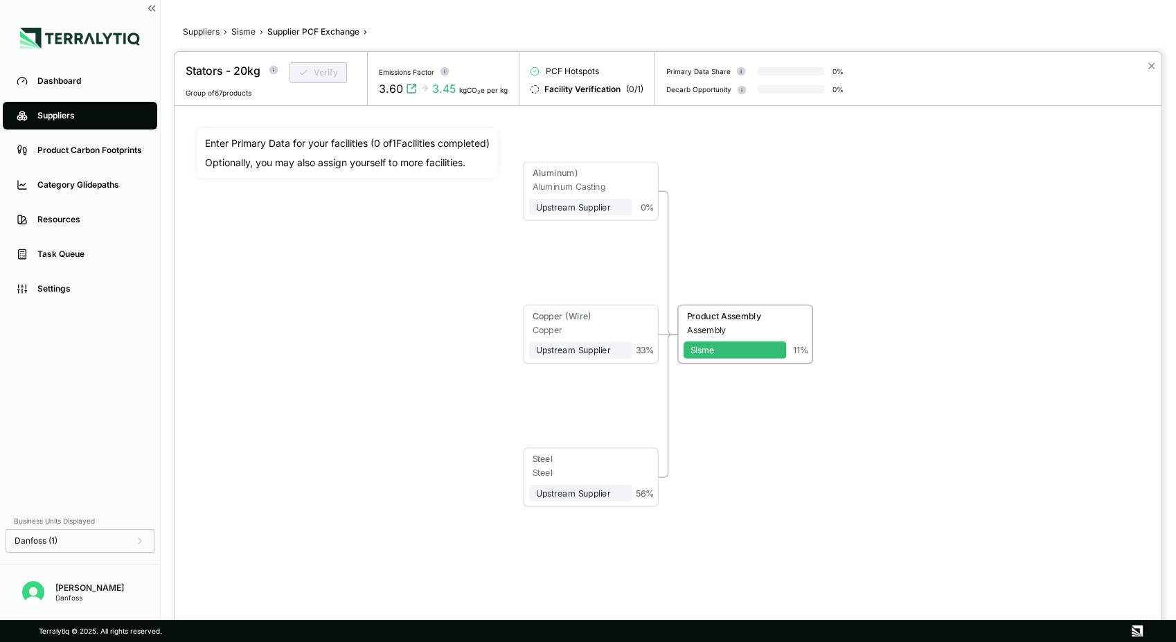
click at [243, 33] on div at bounding box center [588, 321] width 1176 height 642
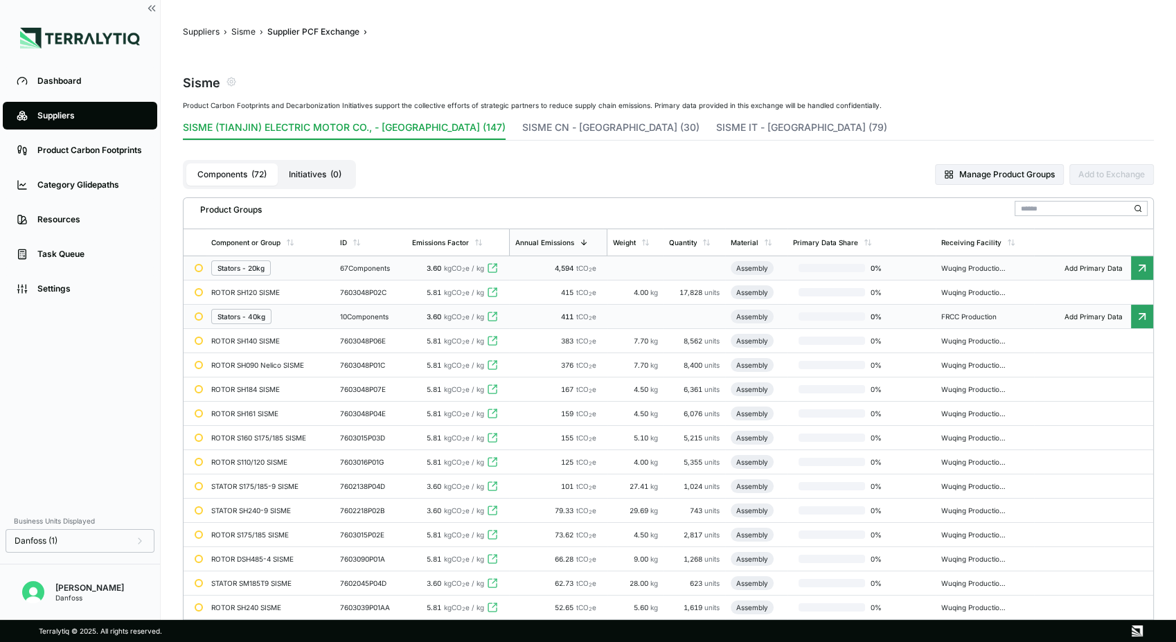
click at [241, 318] on div "Stators - 40kg" at bounding box center [241, 316] width 48 height 8
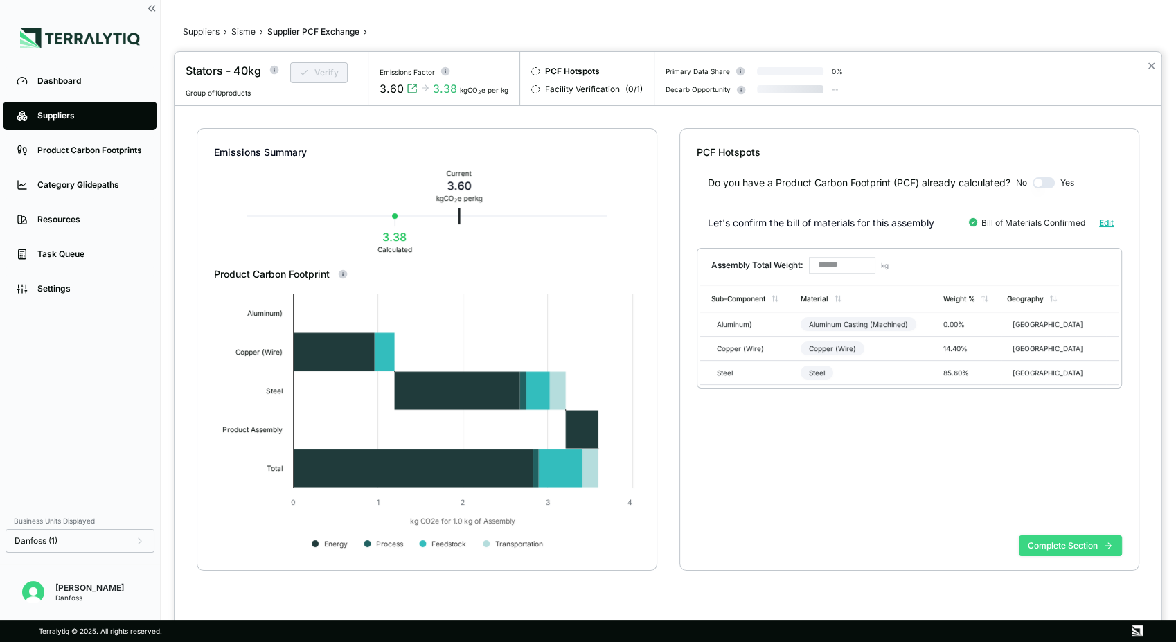
click at [1057, 541] on button "Complete Section" at bounding box center [1069, 545] width 103 height 21
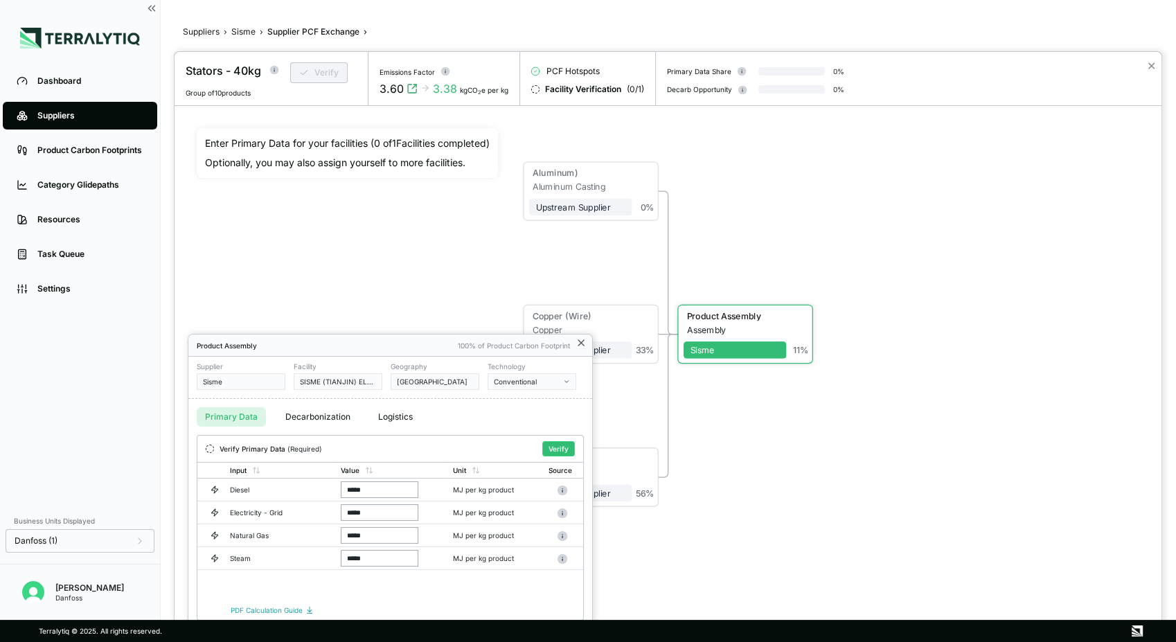
click at [582, 345] on icon at bounding box center [580, 342] width 11 height 11
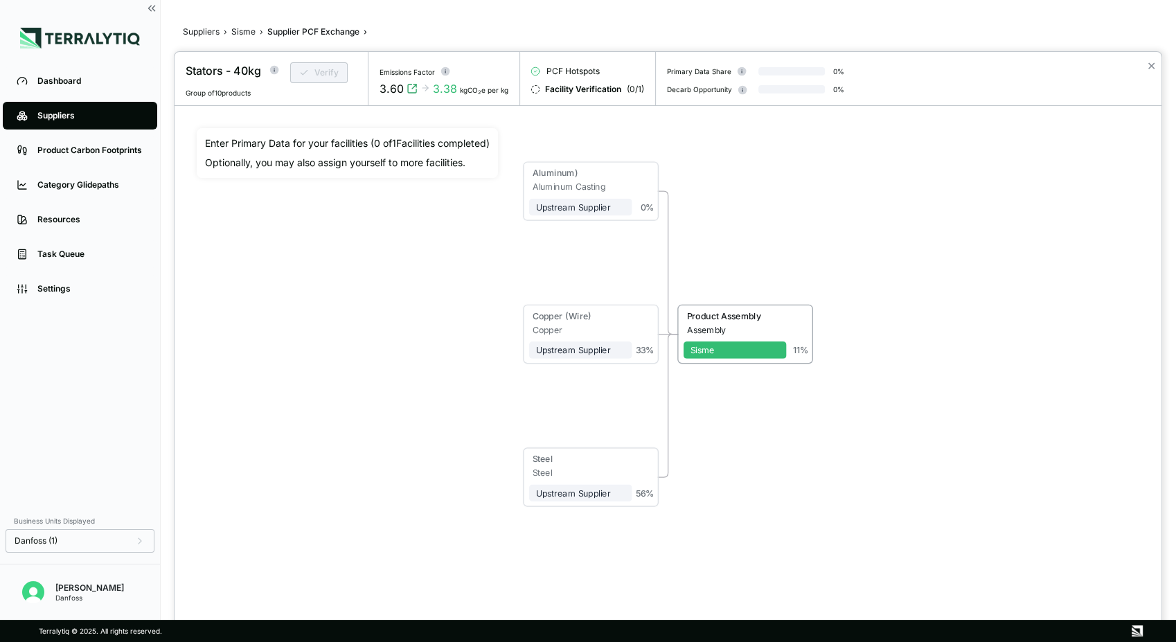
click at [240, 33] on div at bounding box center [588, 321] width 1176 height 642
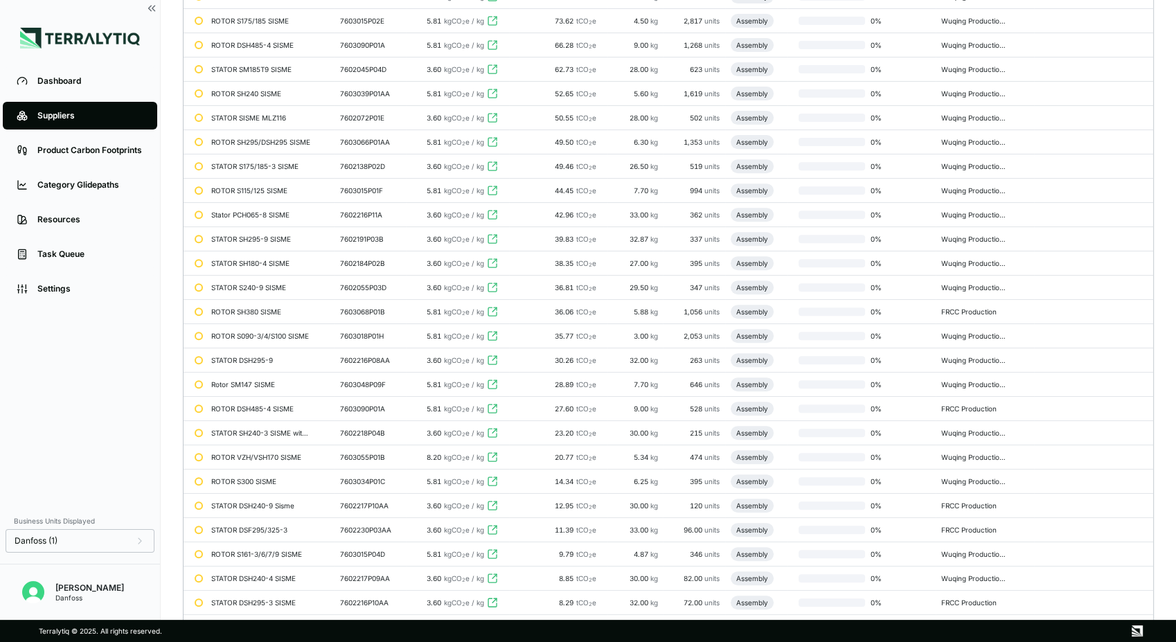
scroll to position [129, 0]
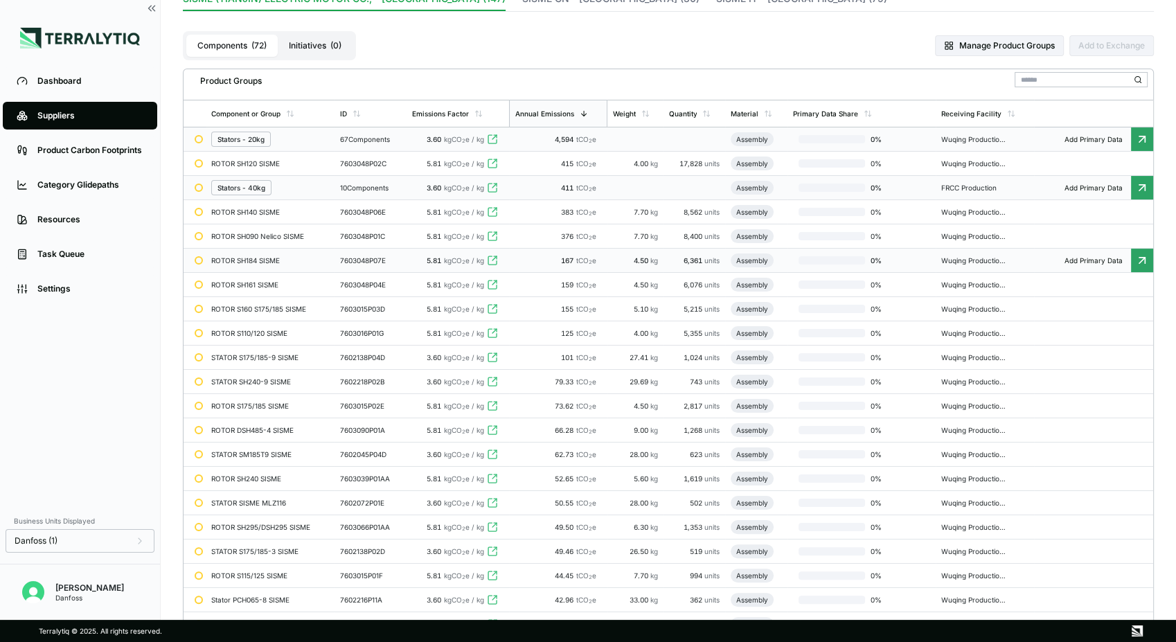
click at [258, 260] on div "ROTOR SH184 SISME" at bounding box center [261, 260] width 100 height 8
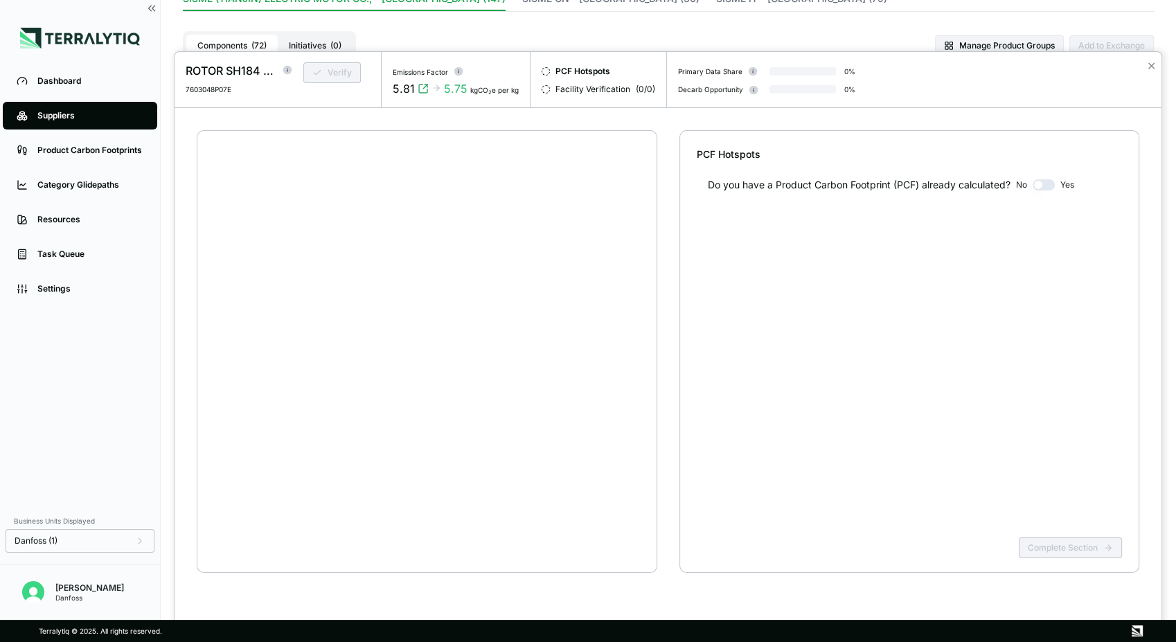
scroll to position [26, 0]
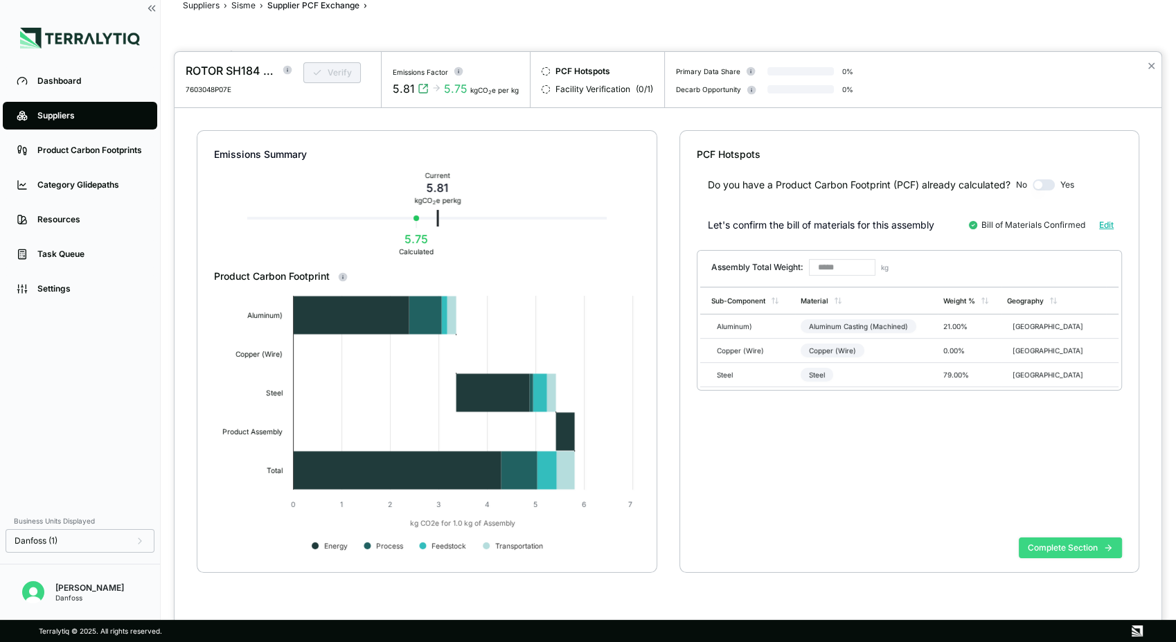
click at [1047, 552] on button "Complete Section" at bounding box center [1069, 547] width 103 height 21
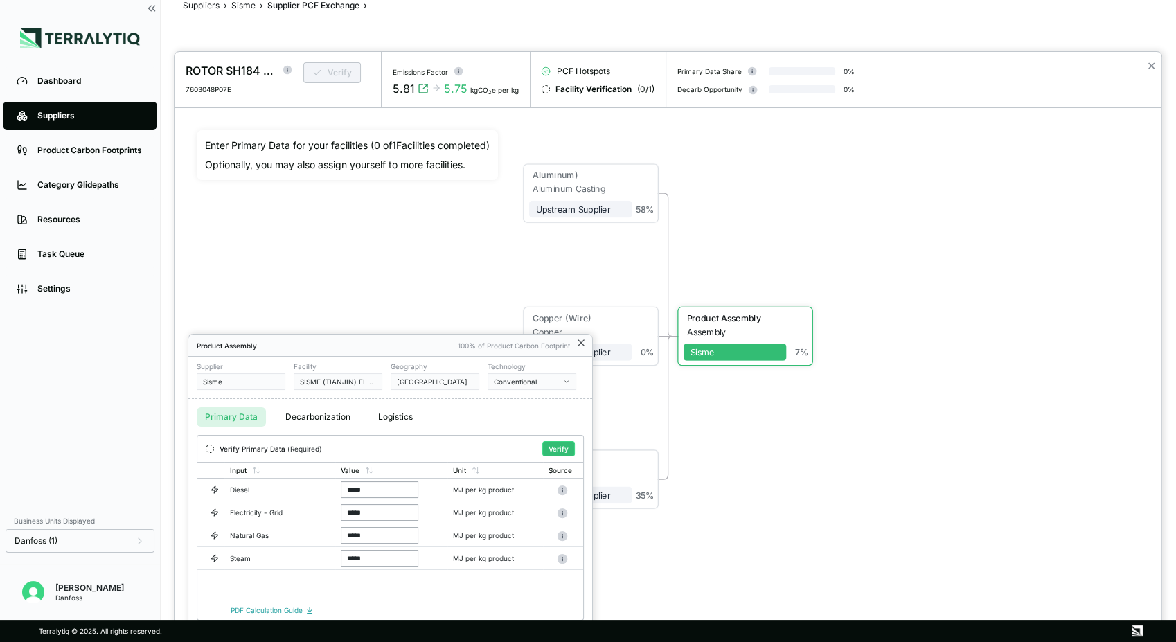
click at [582, 342] on icon at bounding box center [580, 342] width 11 height 11
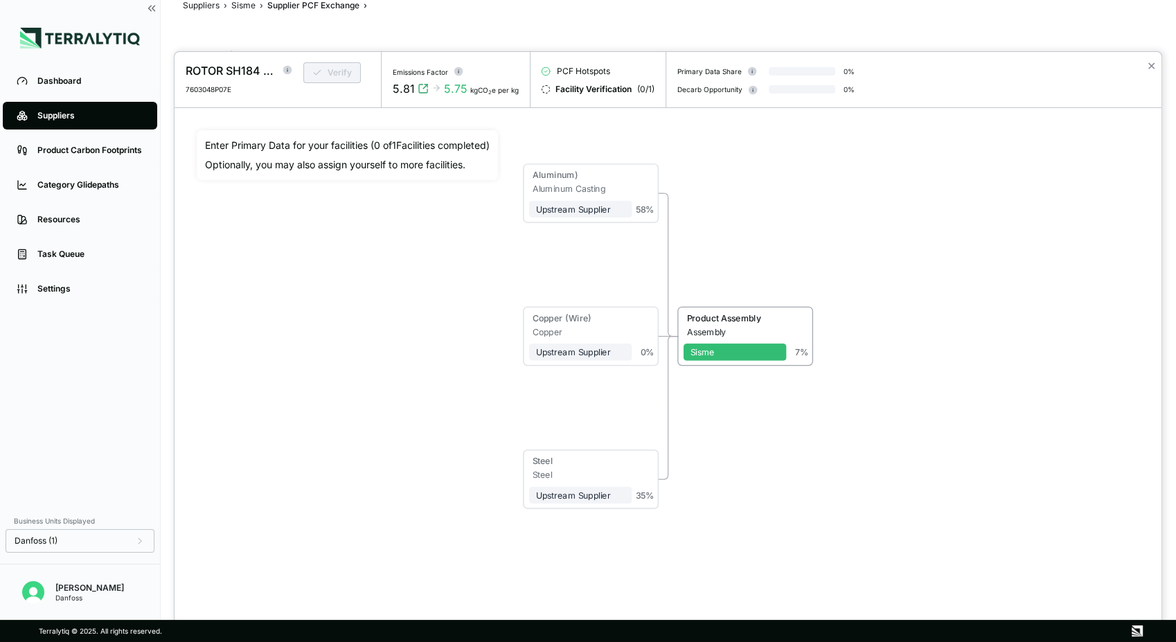
click at [306, 340] on div "Aluminum) Aluminum Casting Upstream Supplier 58 % Copper (Wire) Copper Upstream…" at bounding box center [668, 336] width 942 height 412
click at [244, 5] on div at bounding box center [588, 321] width 1176 height 642
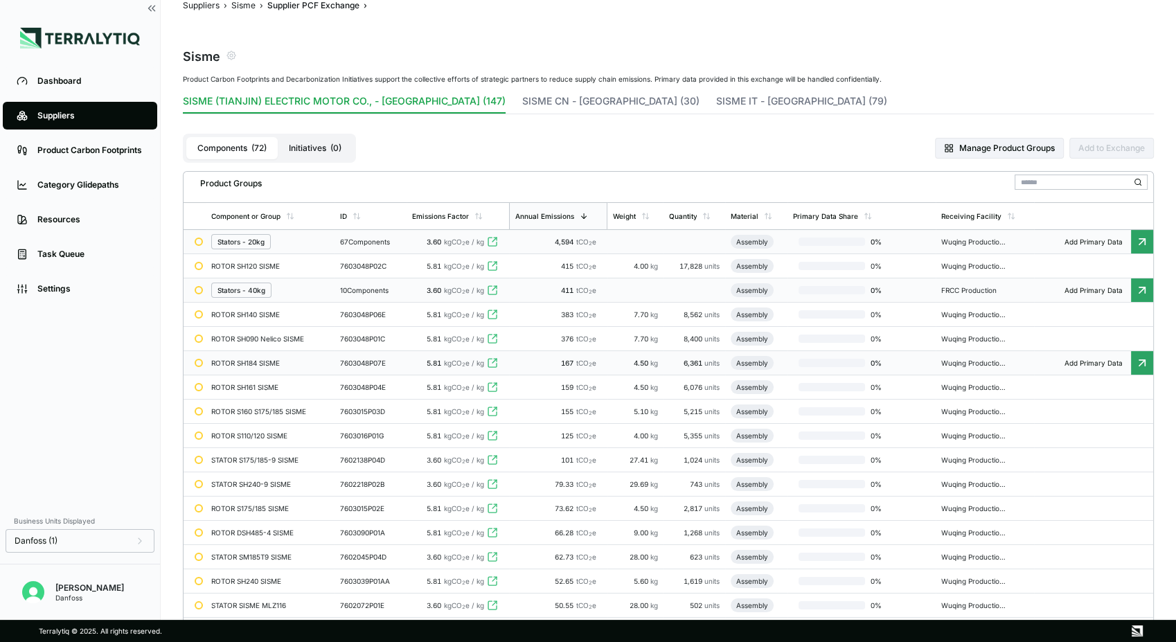
click at [68, 122] on link "Suppliers" at bounding box center [80, 116] width 154 height 28
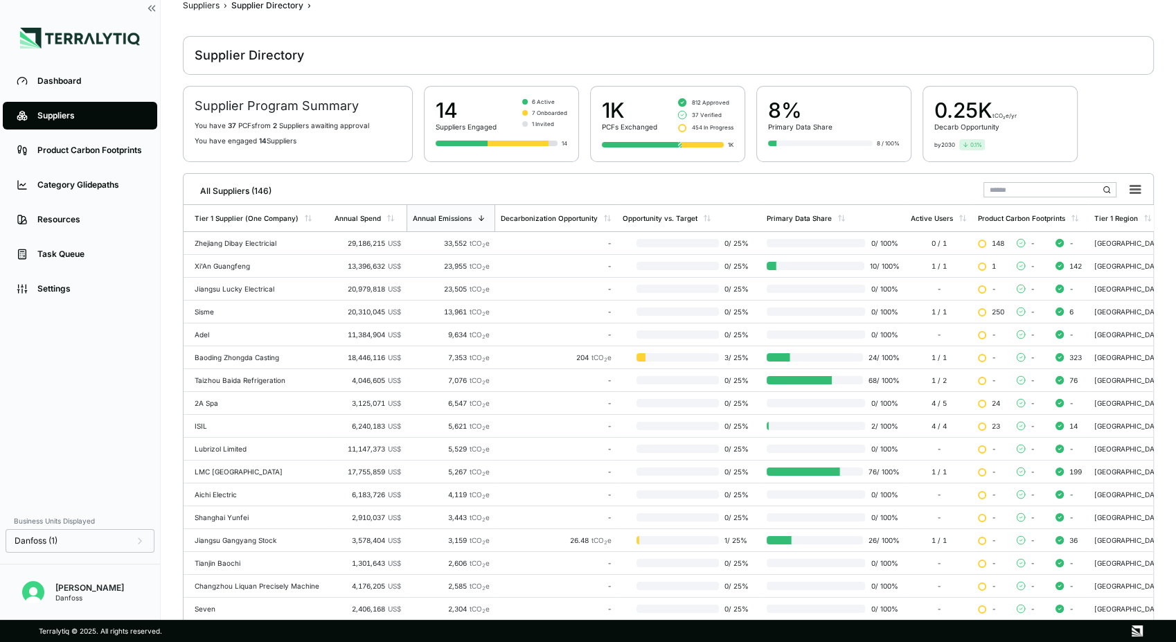
scroll to position [26, 0]
click at [97, 121] on div "Suppliers" at bounding box center [90, 115] width 106 height 11
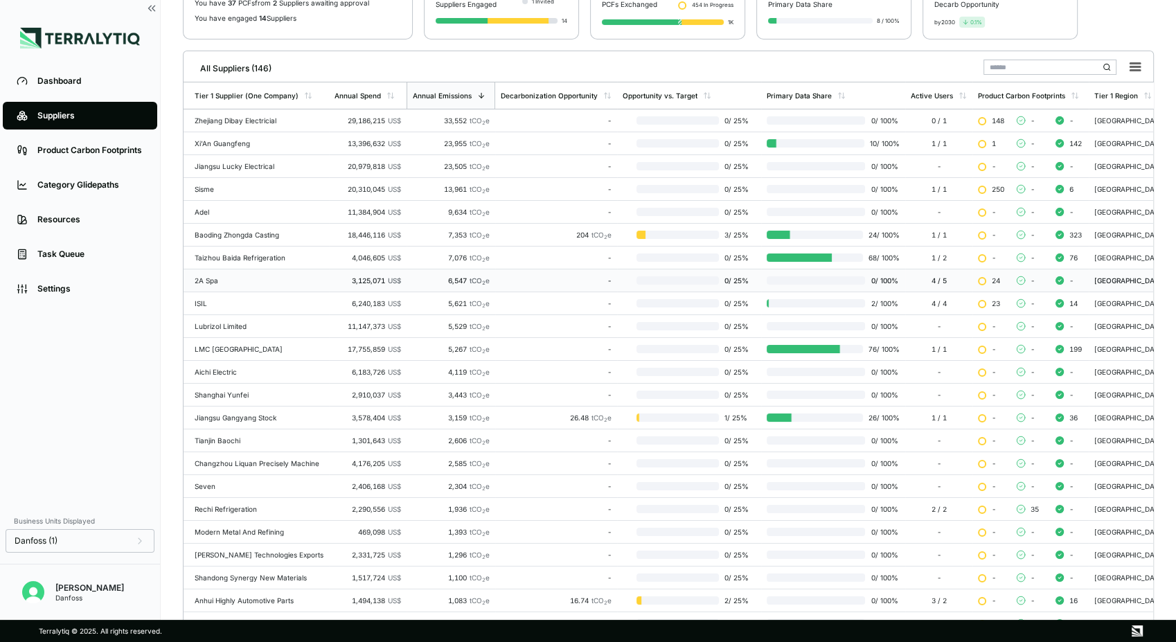
scroll to position [221, 0]
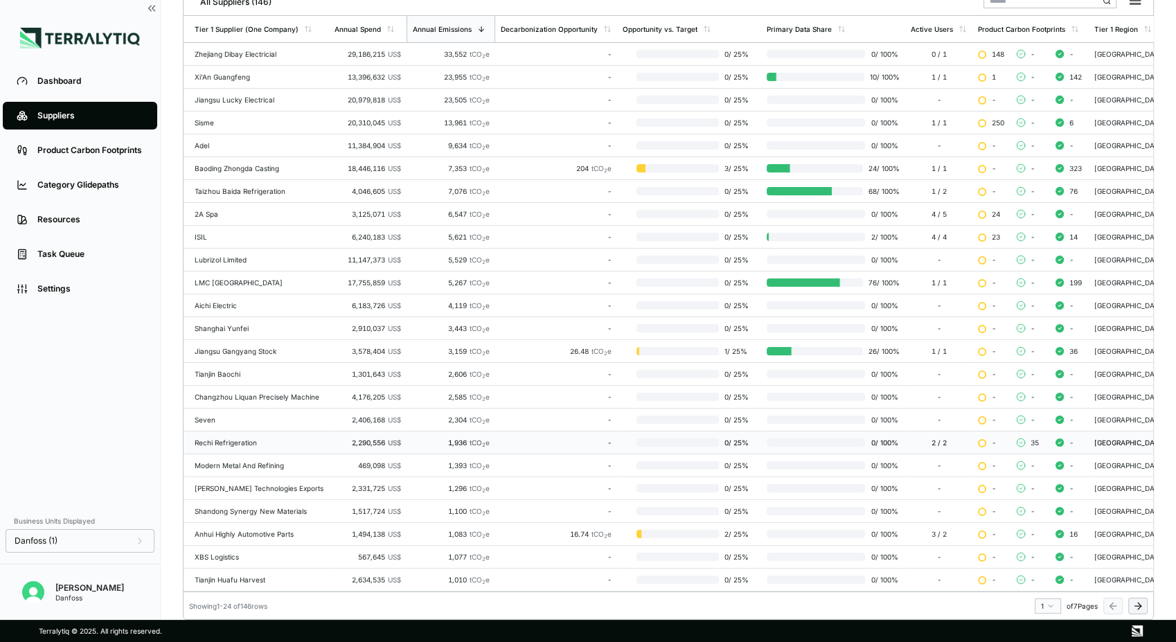
click at [268, 438] on div "Rechi Refrigeration" at bounding box center [259, 442] width 129 height 8
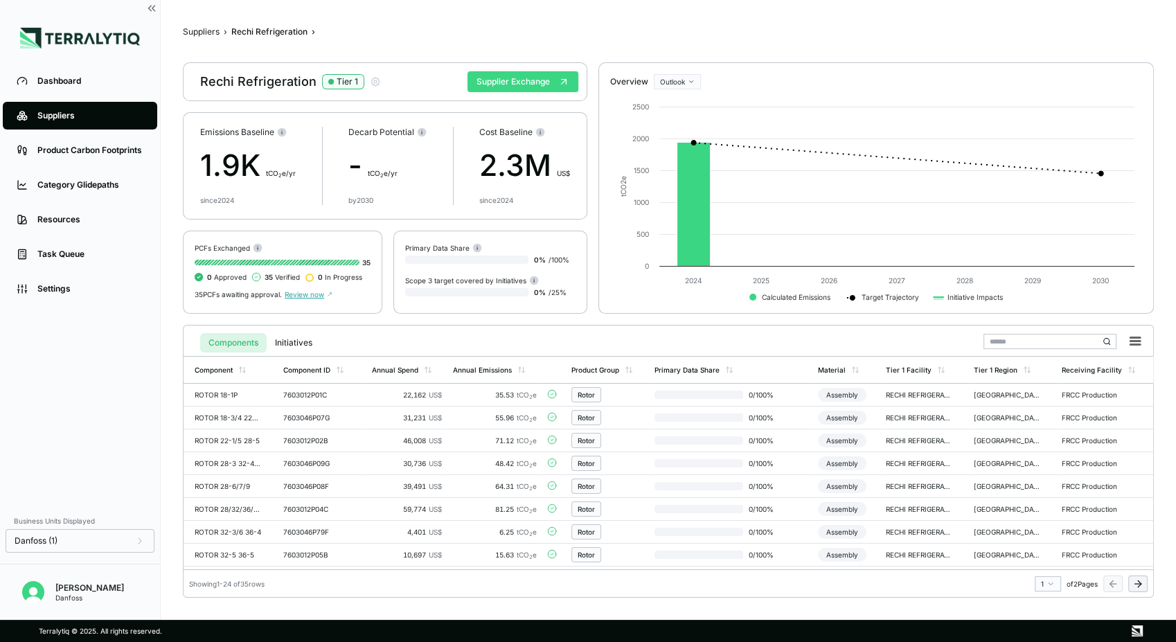
click at [505, 78] on button "Supplier Exchange" at bounding box center [522, 81] width 111 height 21
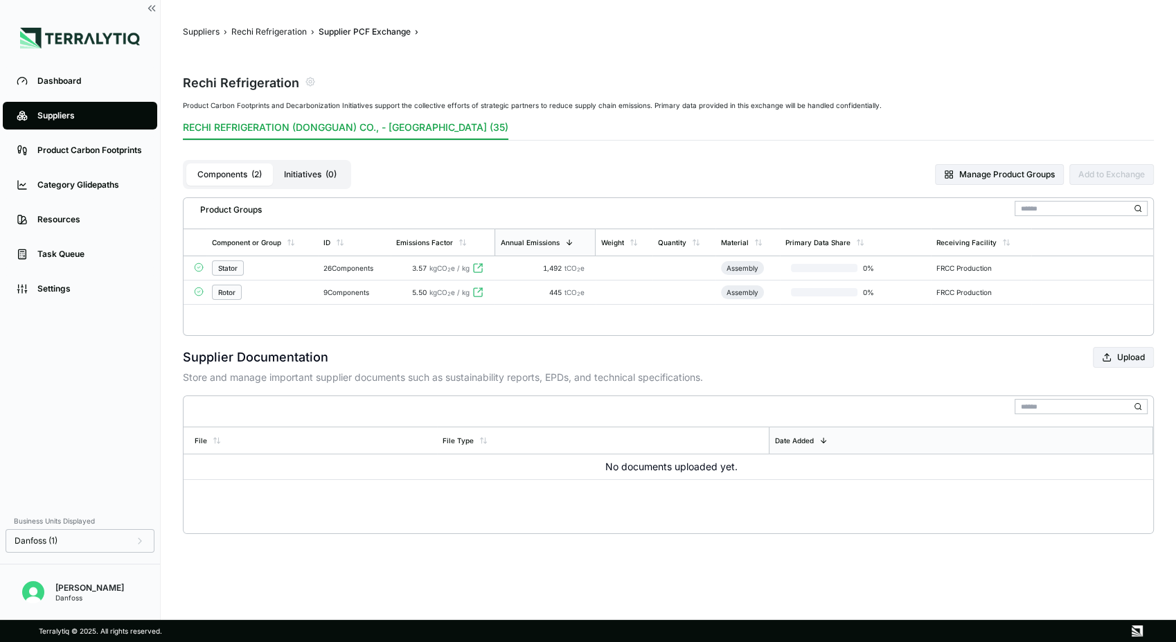
click at [265, 269] on div "Stator" at bounding box center [262, 267] width 100 height 15
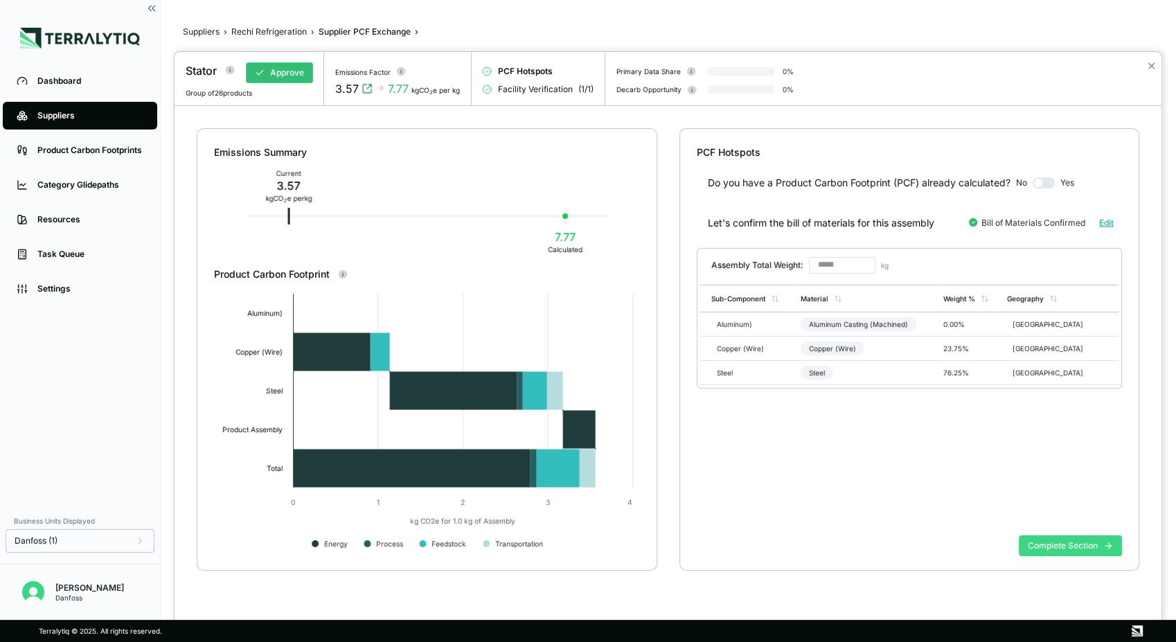
click at [1047, 545] on button "Complete Section" at bounding box center [1069, 545] width 103 height 21
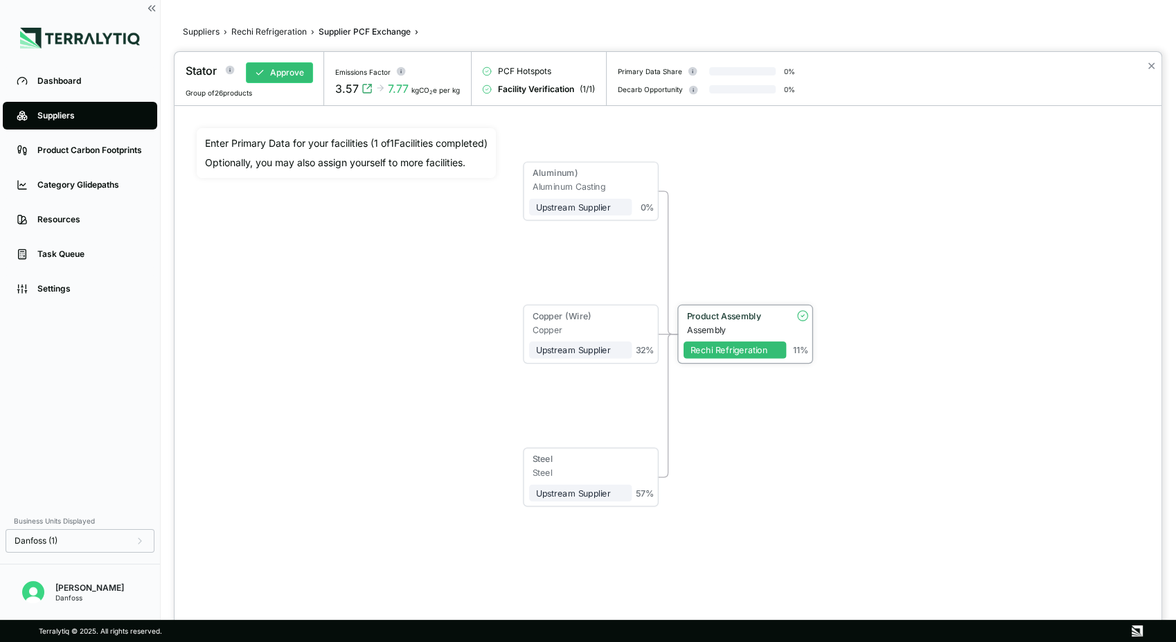
click at [710, 325] on div "Assembly" at bounding box center [737, 329] width 100 height 10
click at [710, 324] on div at bounding box center [667, 347] width 987 height 590
click at [710, 315] on div "Product Assembly" at bounding box center [733, 315] width 93 height 10
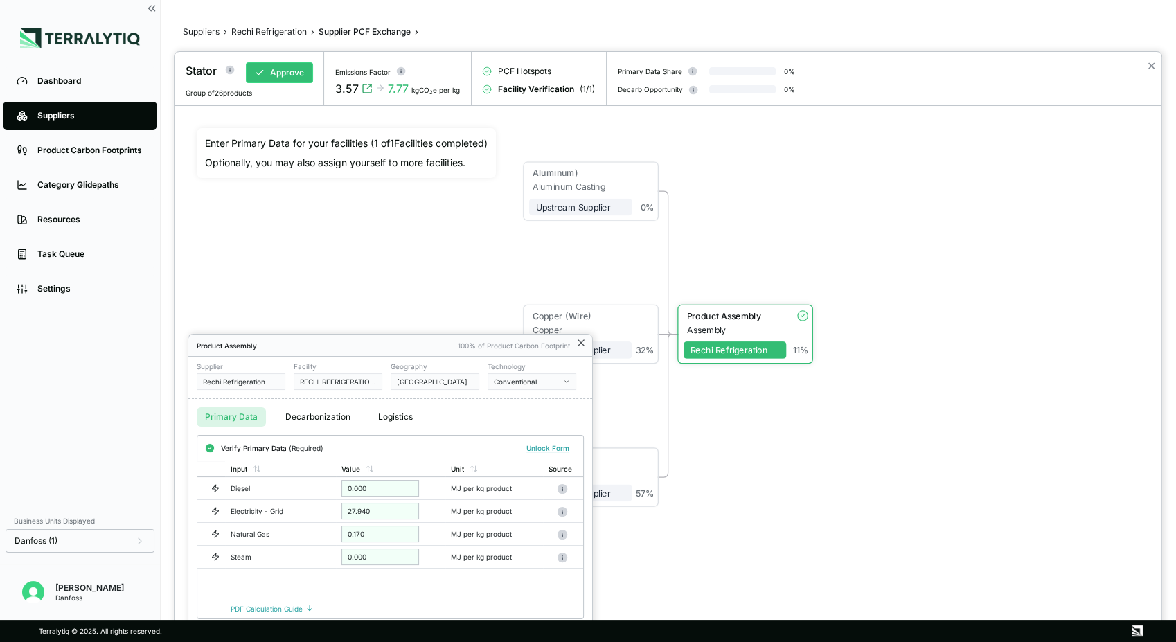
click at [582, 342] on icon at bounding box center [581, 343] width 6 height 6
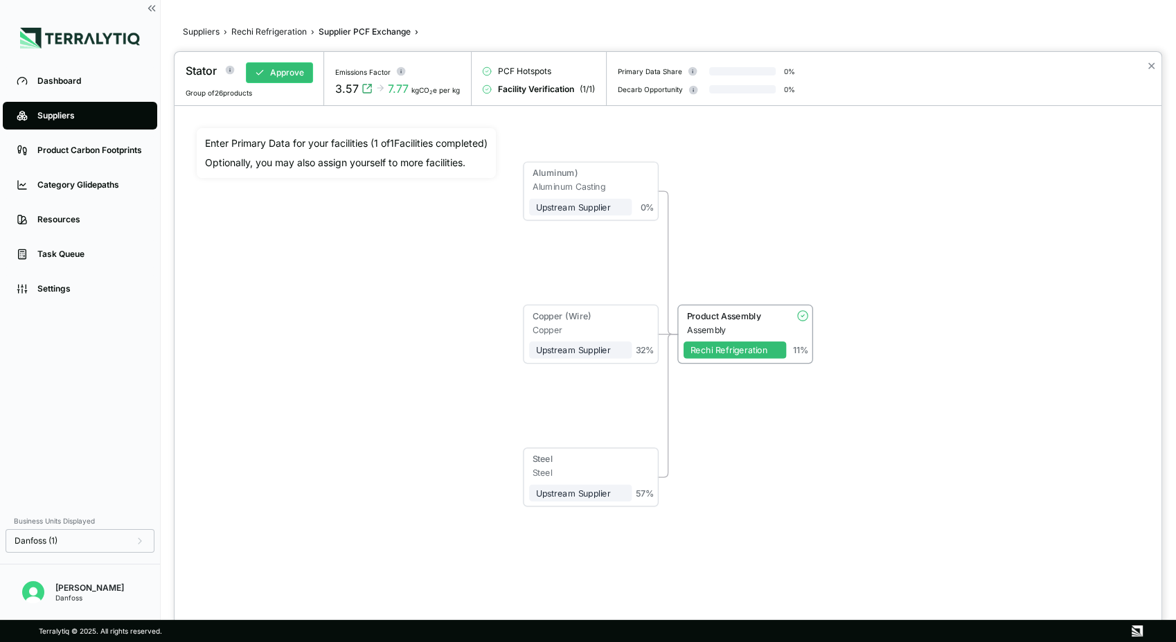
click at [292, 28] on div at bounding box center [588, 321] width 1176 height 642
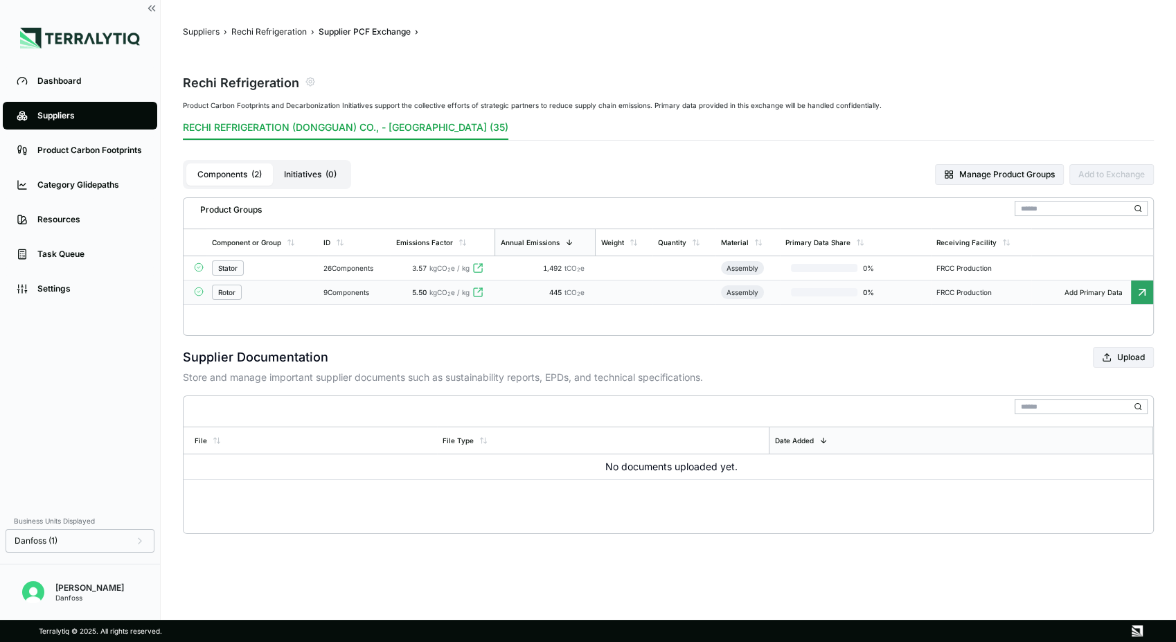
click at [289, 297] on div "Rotor" at bounding box center [262, 292] width 100 height 15
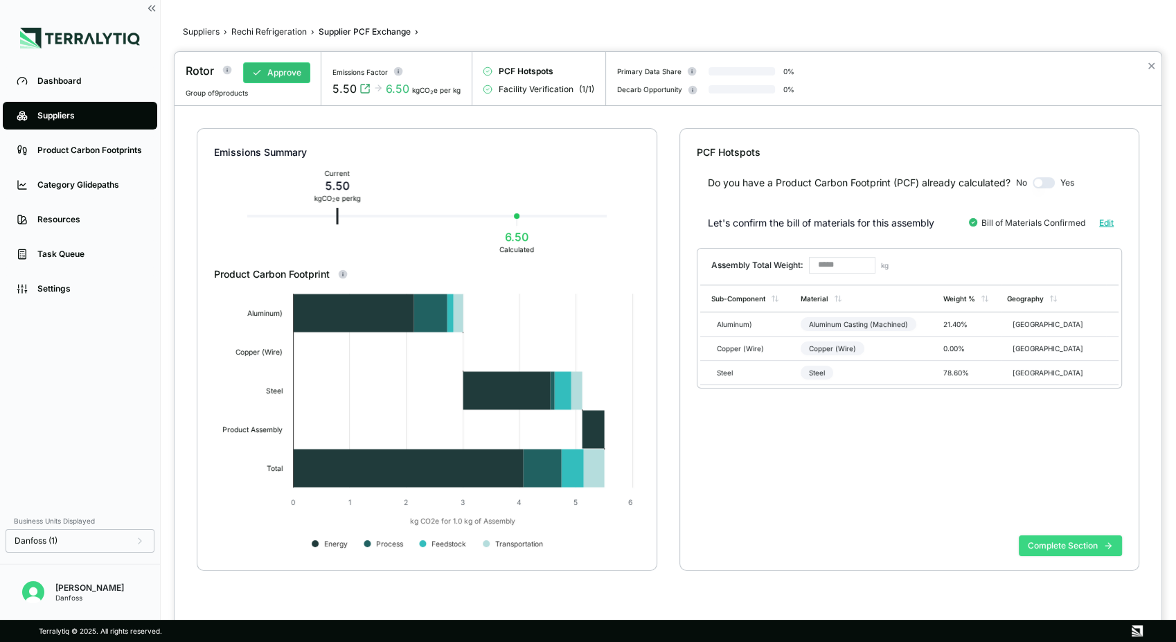
click at [1056, 546] on button "Complete Section" at bounding box center [1069, 545] width 103 height 21
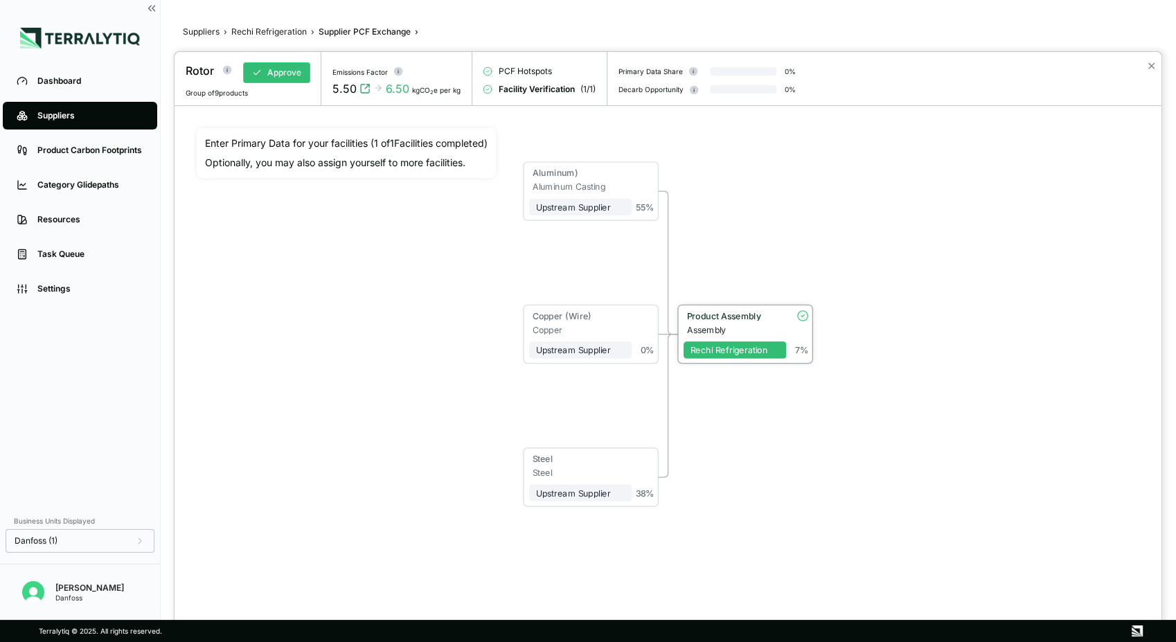
click at [727, 315] on div "Product Assembly" at bounding box center [733, 315] width 93 height 10
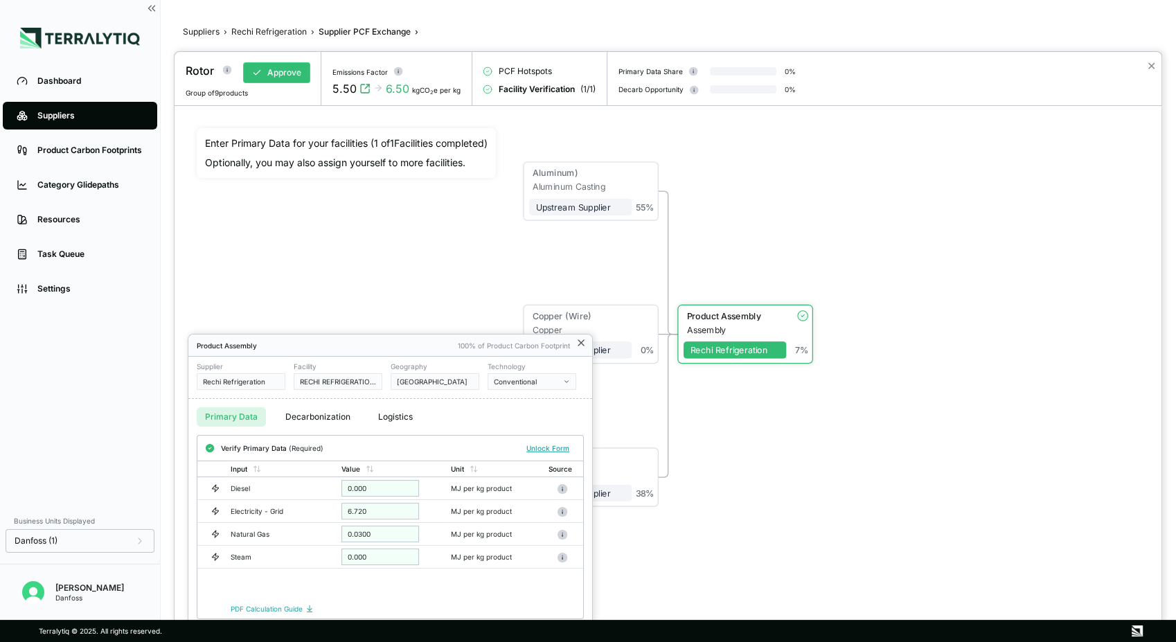
click at [580, 341] on icon at bounding box center [580, 342] width 11 height 11
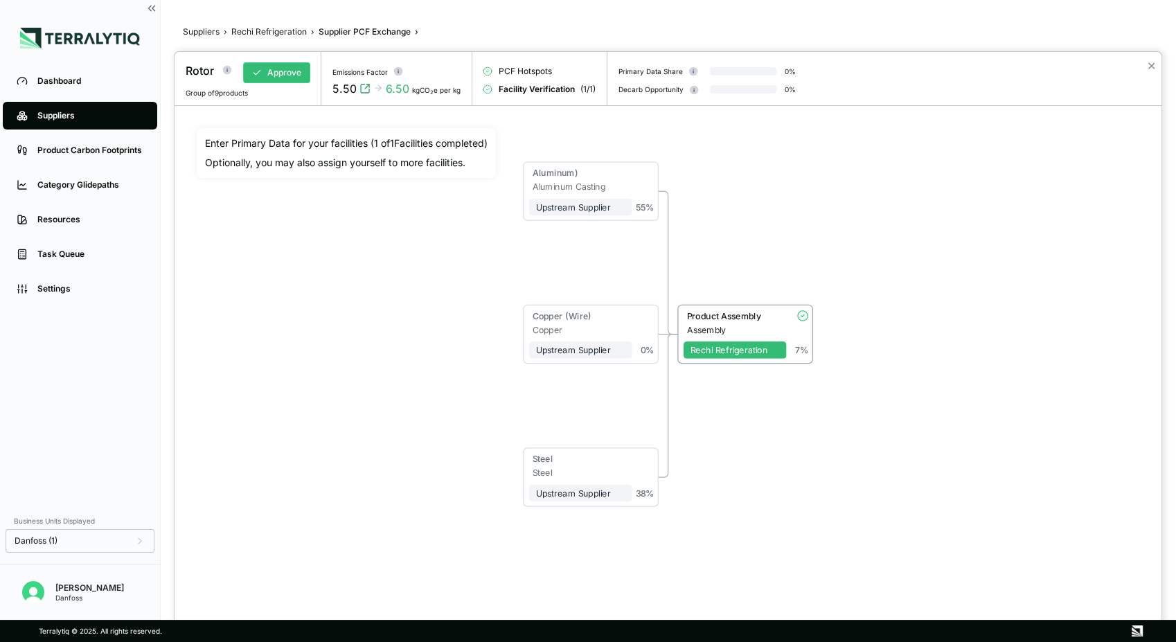
click at [266, 36] on div at bounding box center [588, 321] width 1176 height 642
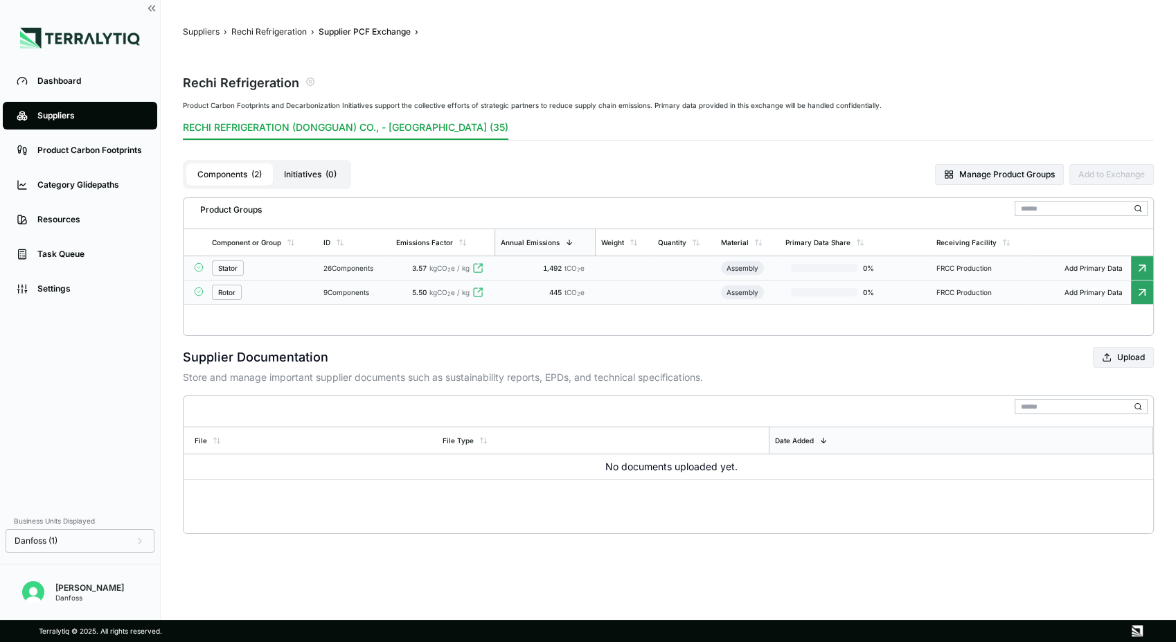
click at [266, 268] on div "Stator" at bounding box center [262, 267] width 100 height 15
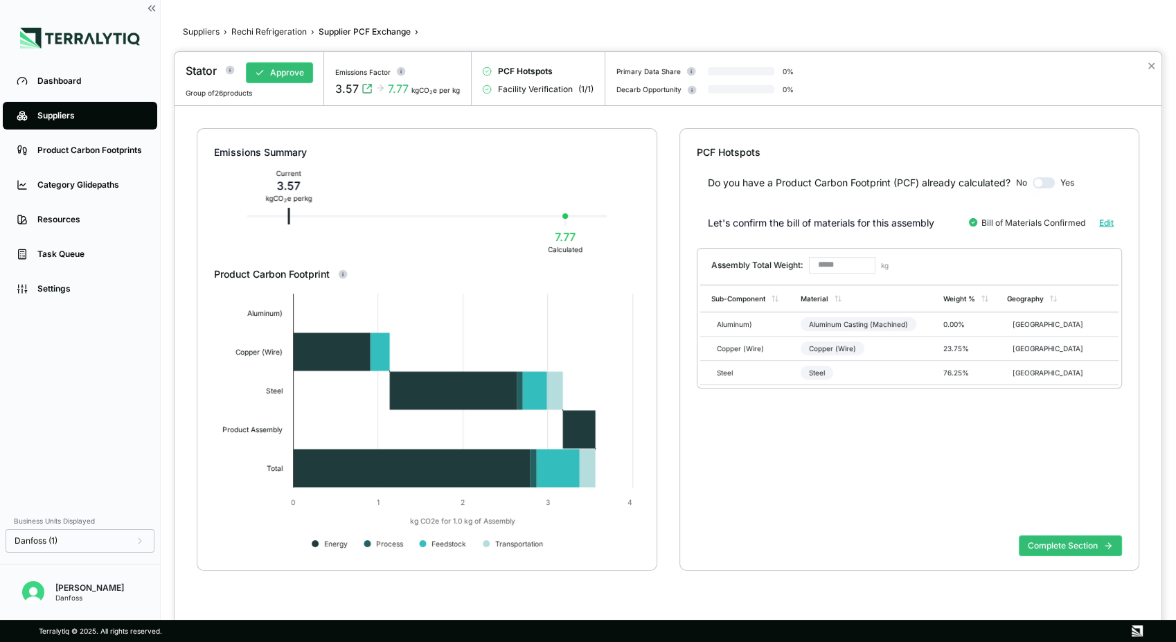
click at [818, 501] on div "Do you have a Product Carbon Footprint (PCF) already calculated? No Yes Let's c…" at bounding box center [908, 344] width 425 height 370
click at [1059, 547] on button "Complete Section" at bounding box center [1069, 545] width 103 height 21
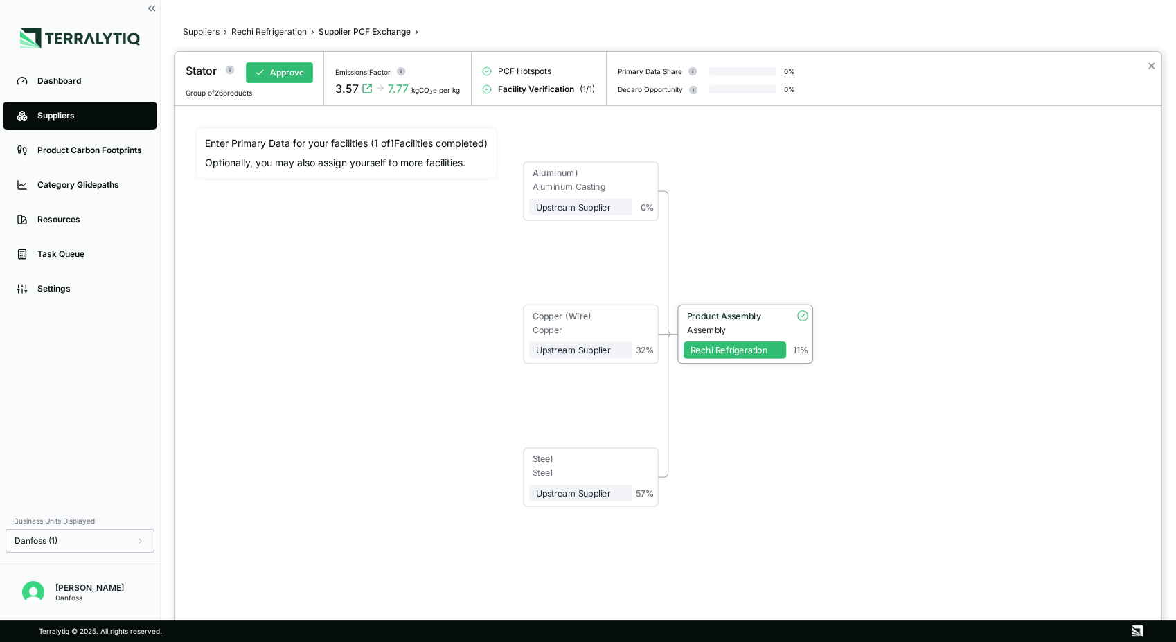
click at [700, 325] on div "Assembly" at bounding box center [737, 329] width 100 height 10
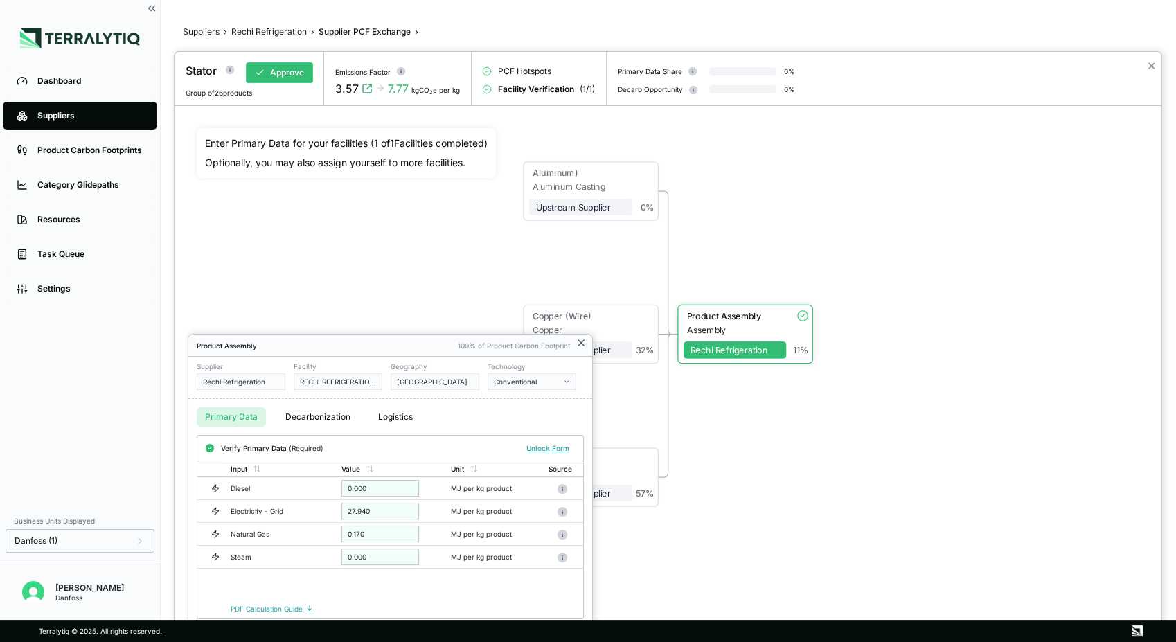
click at [577, 346] on icon at bounding box center [580, 342] width 11 height 11
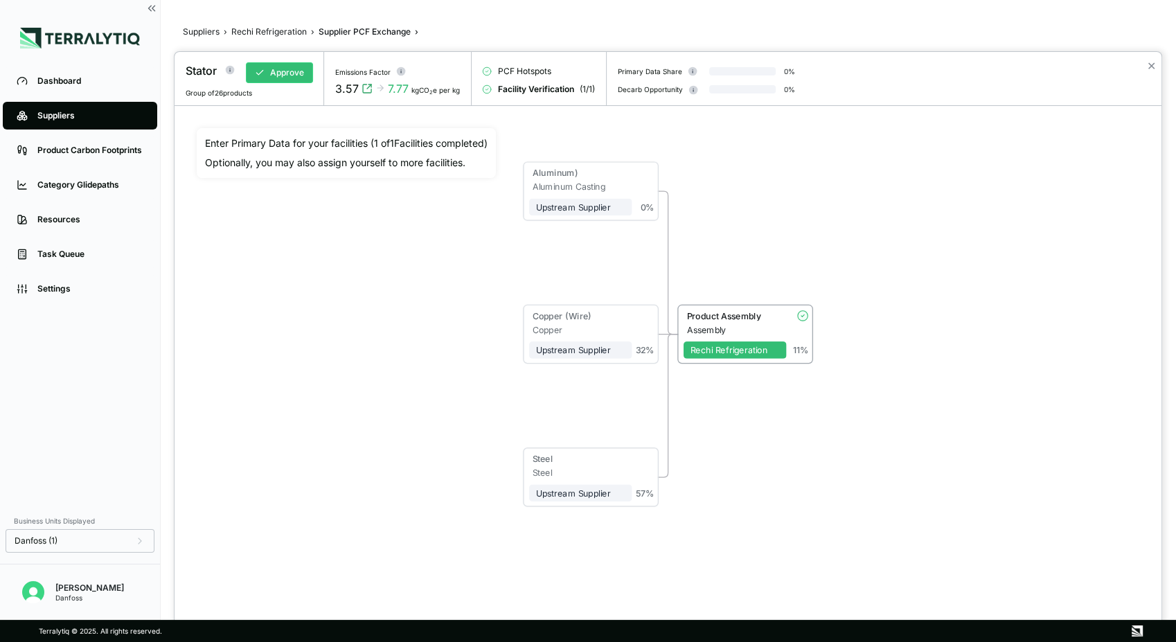
click at [754, 485] on div "Aluminum) Aluminum Casting Upstream Supplier 0 % Copper (Wire) Copper Upstream …" at bounding box center [668, 334] width 942 height 412
click at [346, 417] on div "Aluminum) Aluminum Casting Upstream Supplier 0 % Copper (Wire) Copper Upstream …" at bounding box center [668, 334] width 942 height 412
click at [273, 34] on div at bounding box center [588, 321] width 1176 height 642
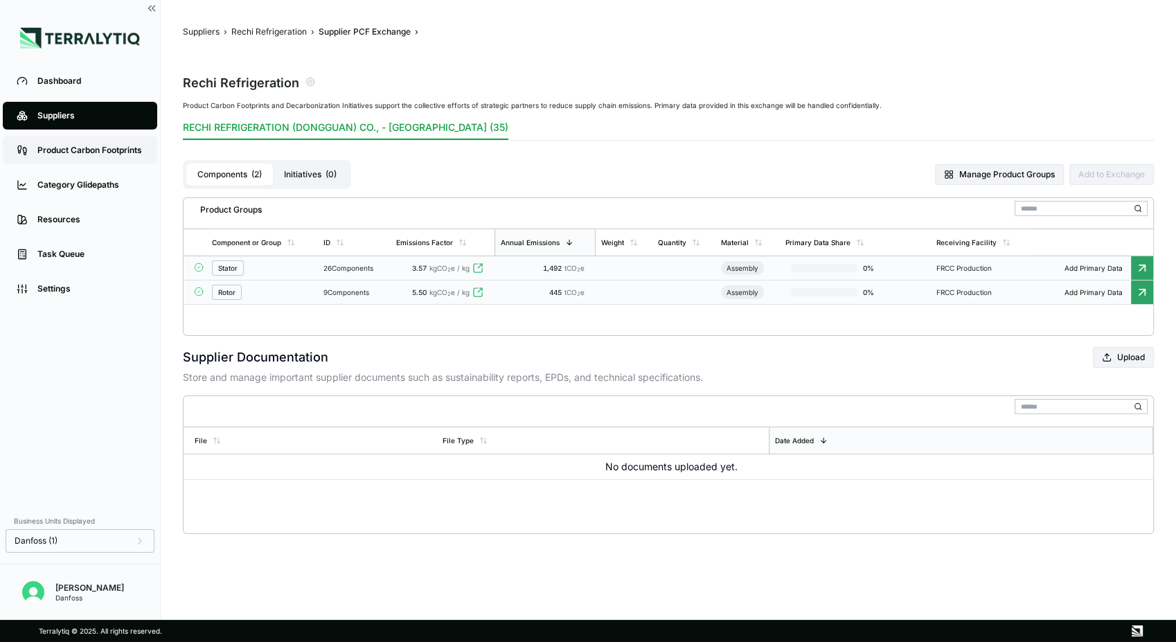
click at [75, 152] on div "Product Carbon Footprints" at bounding box center [90, 150] width 106 height 11
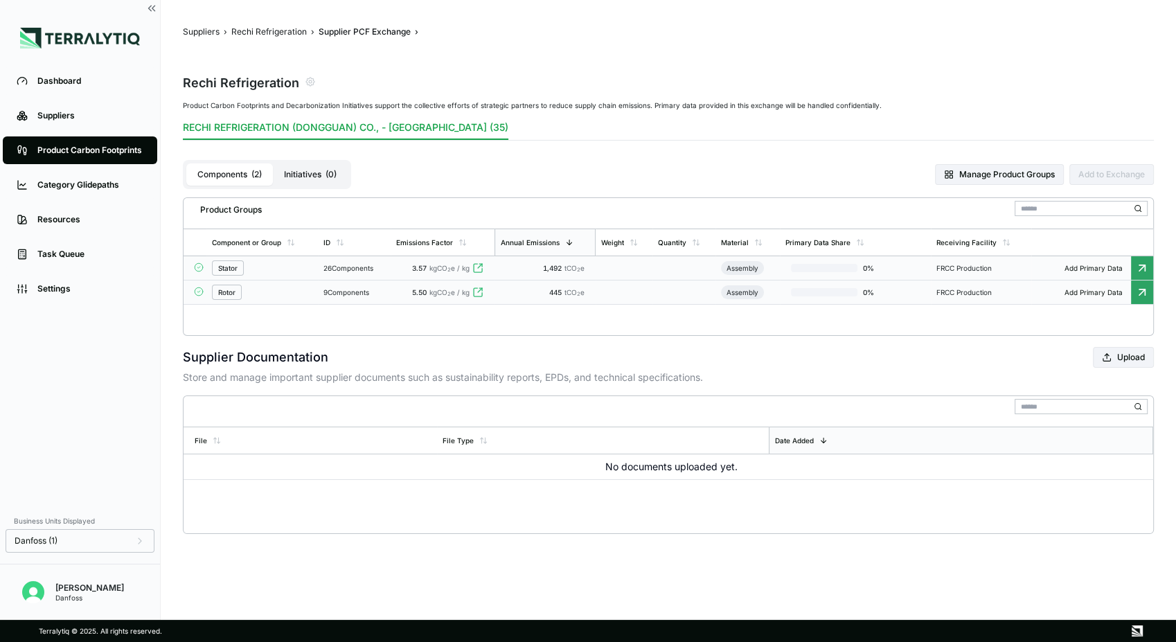
click at [75, 152] on div "Product Carbon Footprints" at bounding box center [90, 150] width 106 height 11
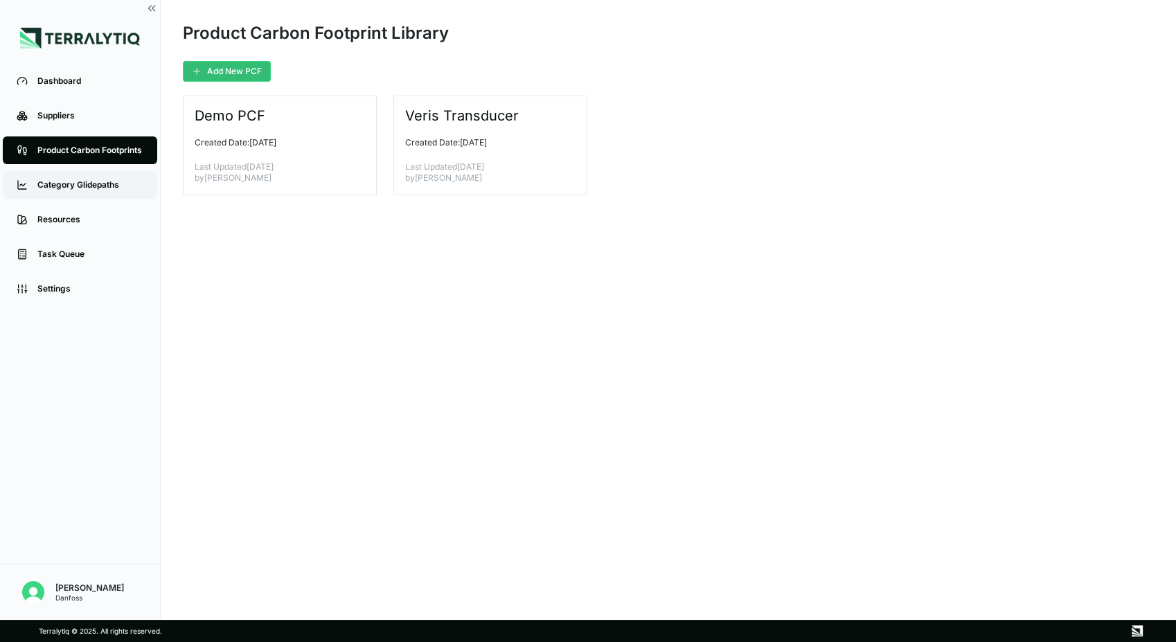
click at [69, 188] on div "Category Glidepaths" at bounding box center [90, 184] width 106 height 11
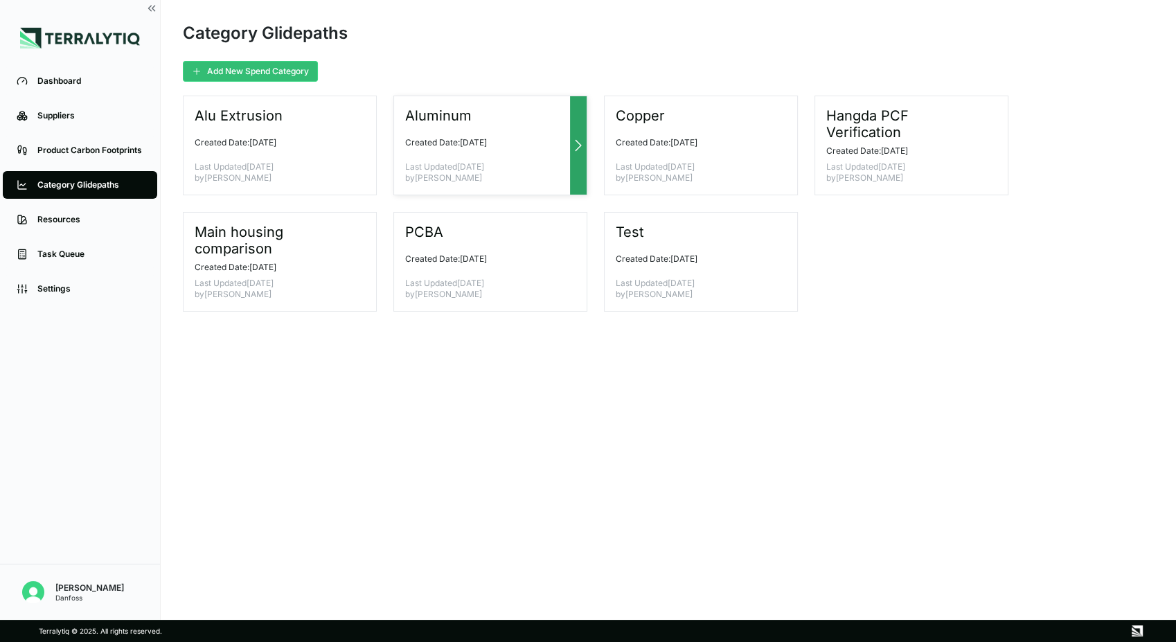
click at [581, 143] on icon at bounding box center [578, 145] width 17 height 17
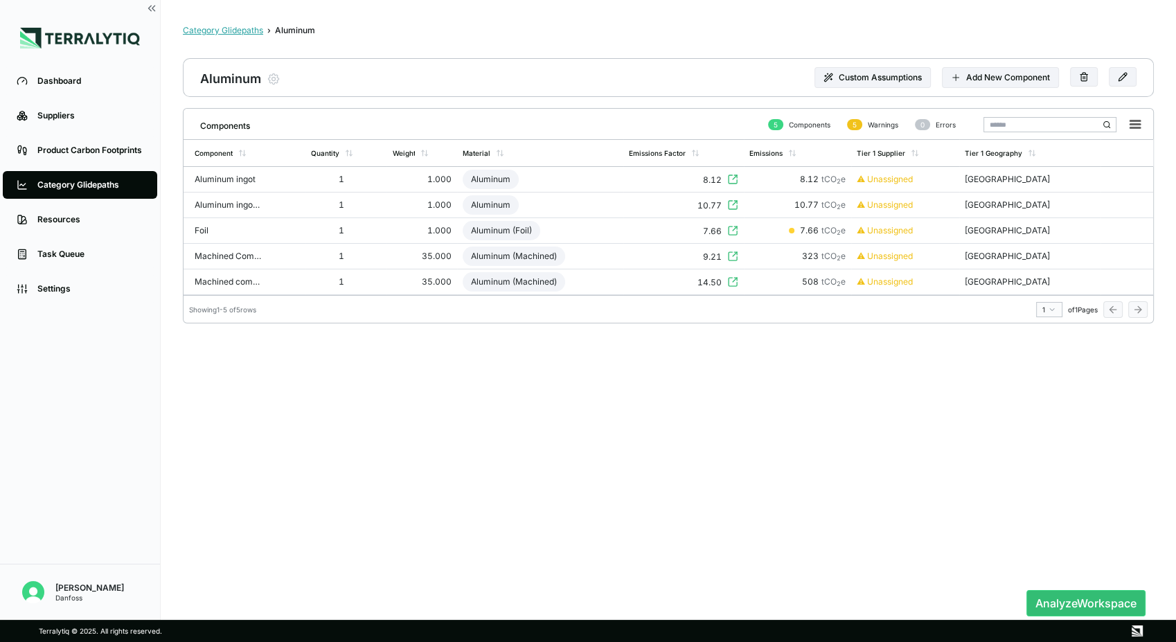
click at [233, 29] on div "Category Glidepaths" at bounding box center [223, 30] width 80 height 11
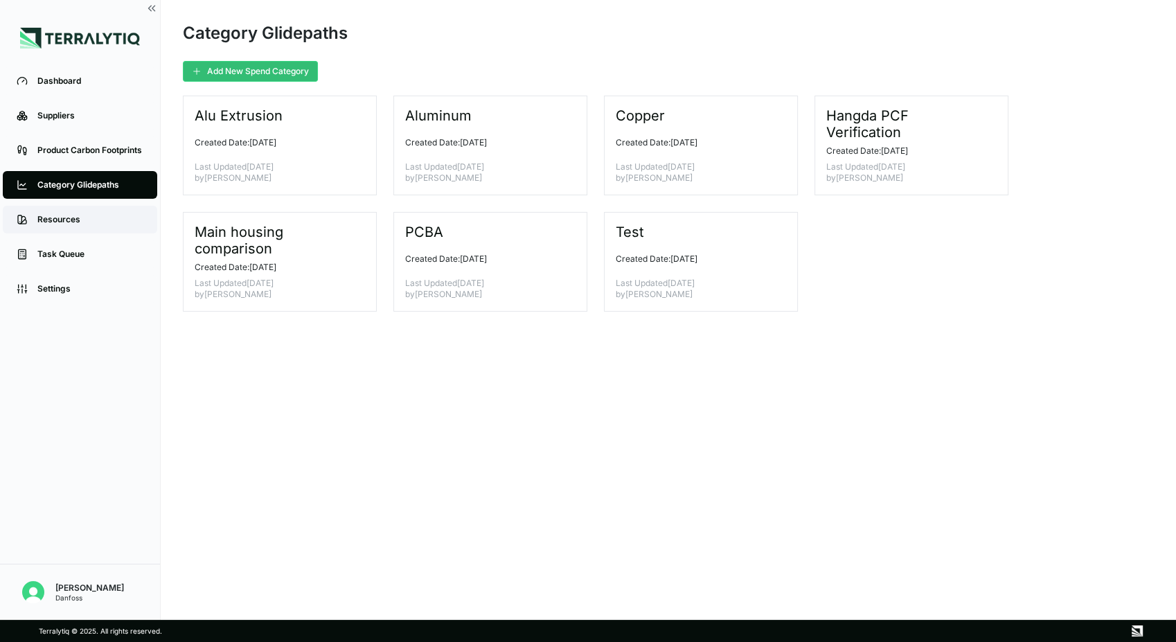
click at [64, 219] on div "Resources" at bounding box center [90, 219] width 106 height 11
